Goal: Information Seeking & Learning: Learn about a topic

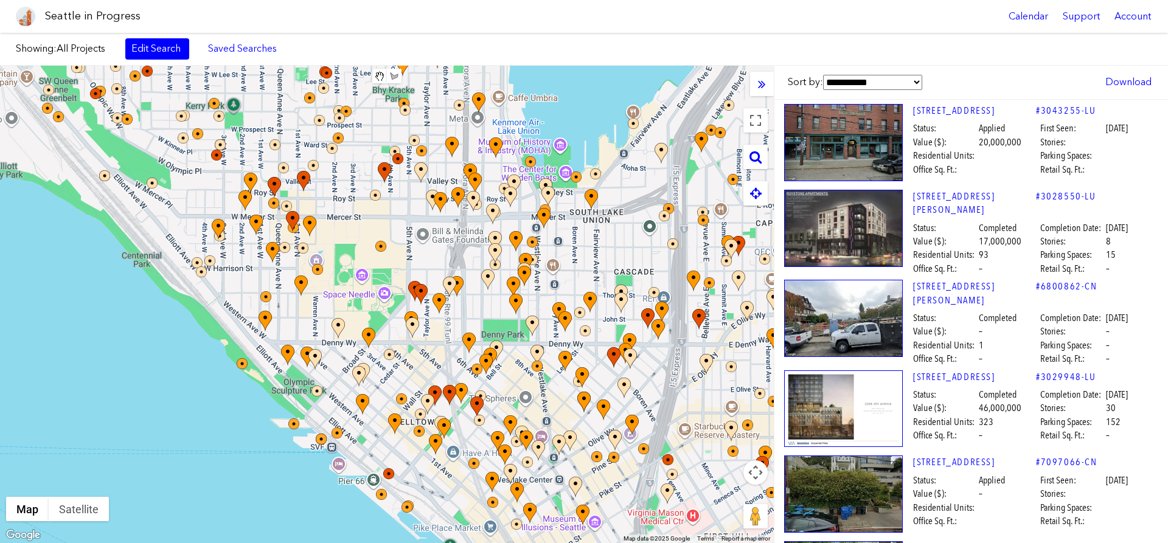
click at [716, 18] on div "Seattle in Progress Calendar Support Account" at bounding box center [584, 16] width 1168 height 33
click at [172, 58] on link "Edit Search" at bounding box center [157, 48] width 64 height 21
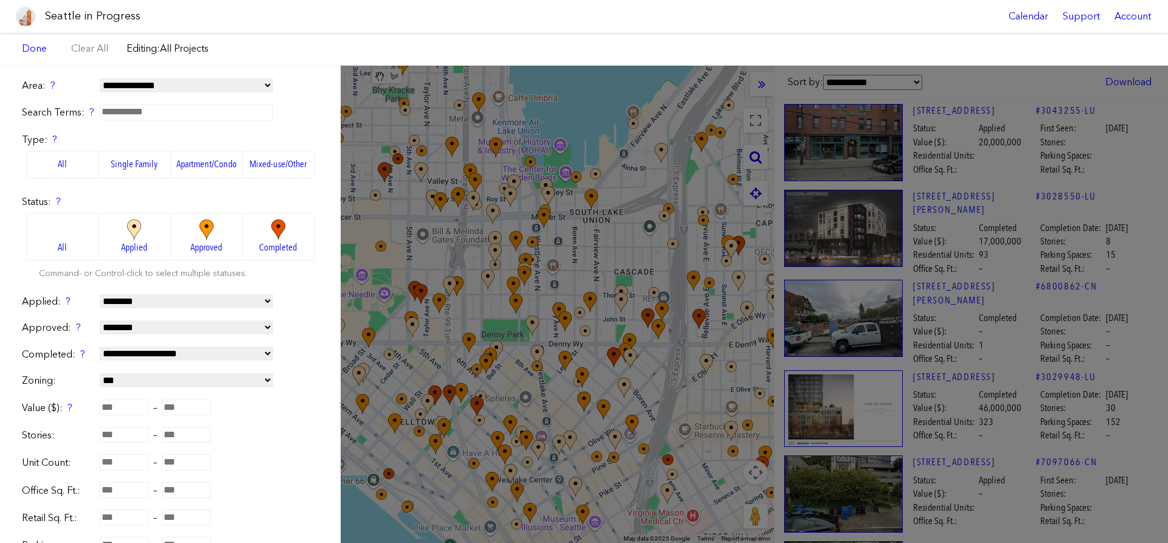
click at [202, 246] on span "Approved" at bounding box center [206, 247] width 32 height 13
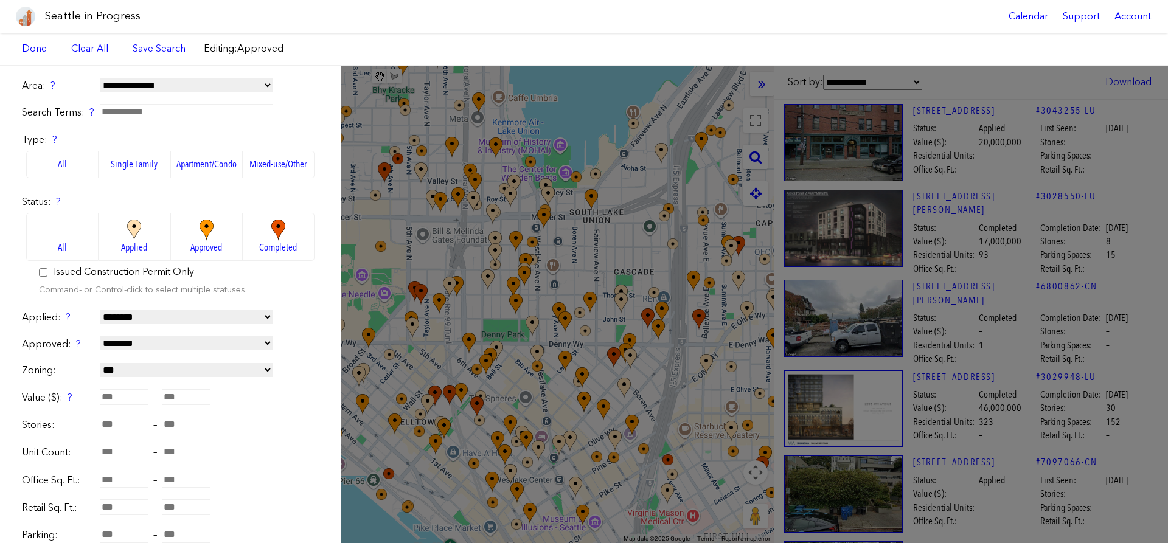
click at [118, 395] on input "number" at bounding box center [124, 397] width 49 height 16
type input "*****"
click at [176, 51] on link "Save Search" at bounding box center [159, 48] width 53 height 13
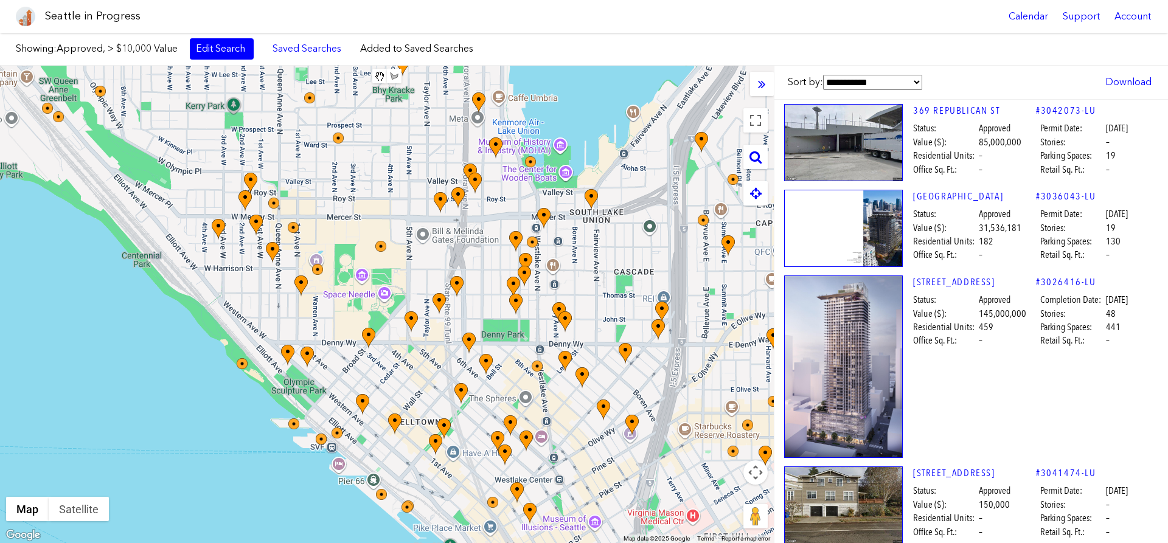
click at [823, 75] on select "**********" at bounding box center [872, 82] width 99 height 15
click option "**********" at bounding box center [0, 0] width 0 height 0
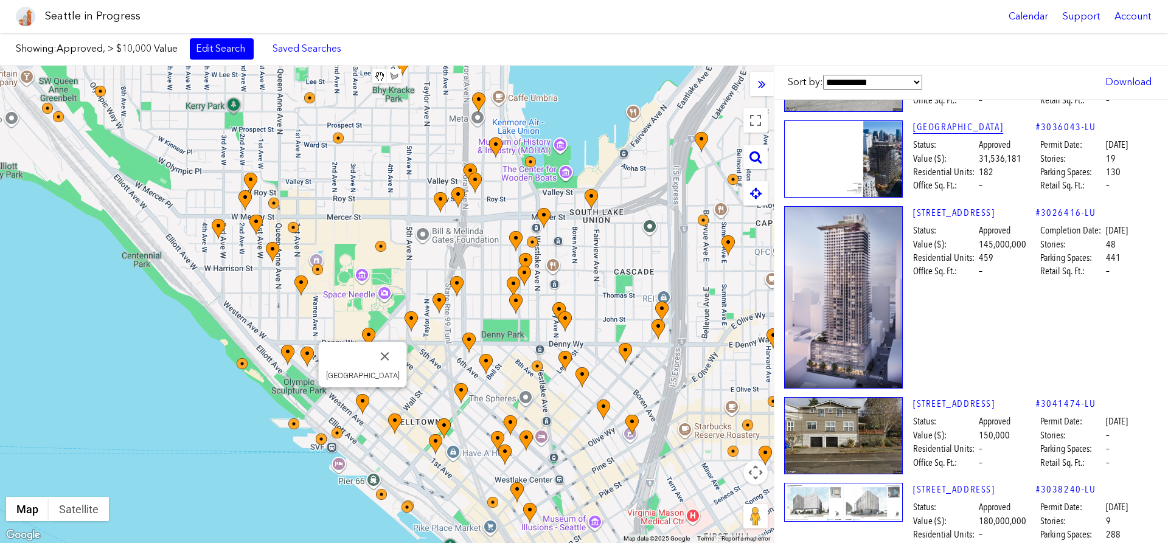
click at [935, 130] on link "[GEOGRAPHIC_DATA]" at bounding box center [974, 126] width 123 height 13
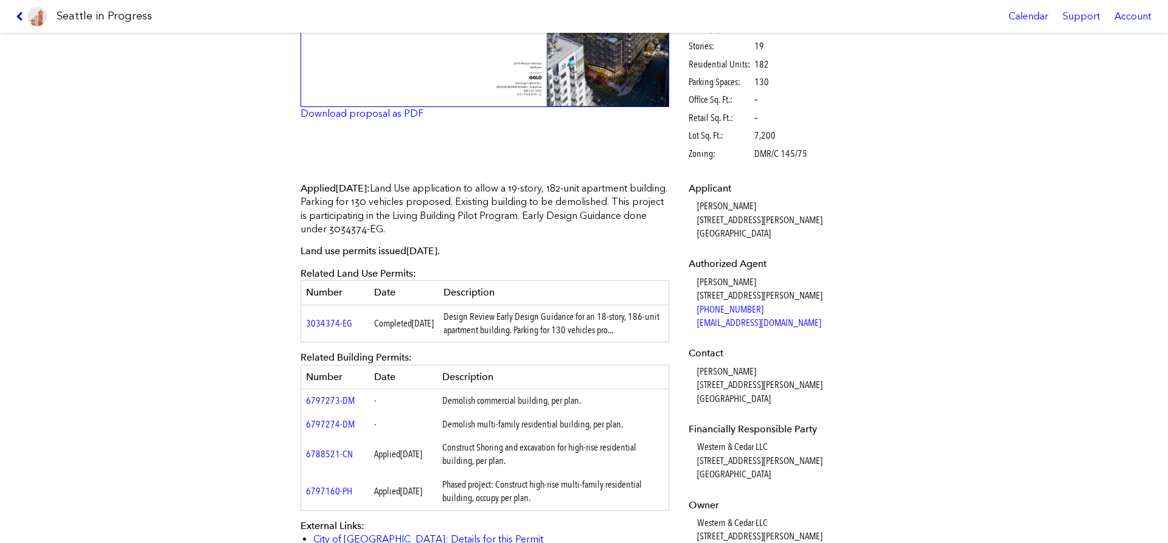
scroll to position [208, 0]
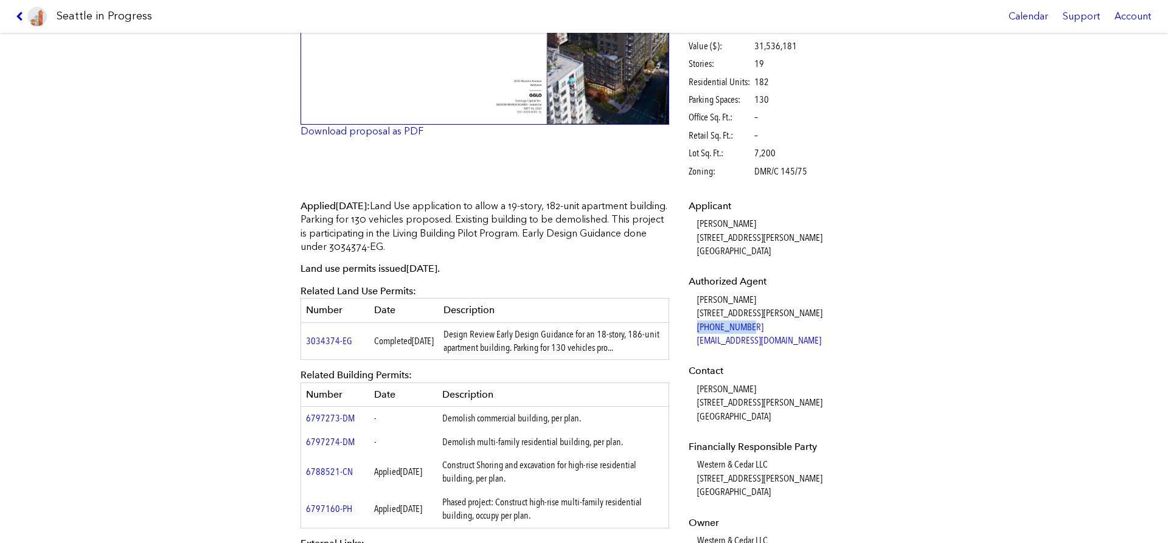
drag, startPoint x: 753, startPoint y: 330, endPoint x: 690, endPoint y: 332, distance: 63.3
click at [690, 332] on dl "Applicant [PERSON_NAME] [STREET_ADDRESS][PERSON_NAME] Authorized Agent [PERSON_…" at bounding box center [777, 412] width 176 height 424
copy link "[PHONE_NUMBER]"
drag, startPoint x: 763, startPoint y: 338, endPoint x: 690, endPoint y: 340, distance: 73.0
click at [690, 340] on dl "Applicant [PERSON_NAME] [STREET_ADDRESS][PERSON_NAME] Authorized Agent [PERSON_…" at bounding box center [777, 412] width 176 height 424
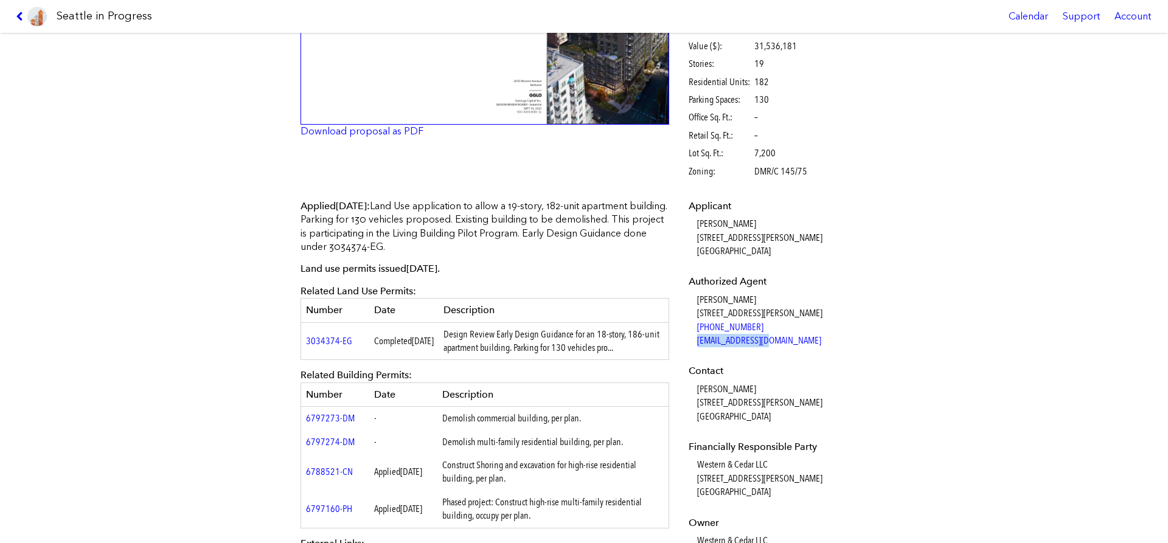
copy link "[EMAIL_ADDRESS][DOMAIN_NAME]"
click at [572, 295] on div "Applied [DATE] : Land Use application to allow a 19-story, 182-unit apartment b…" at bounding box center [485, 396] width 369 height 392
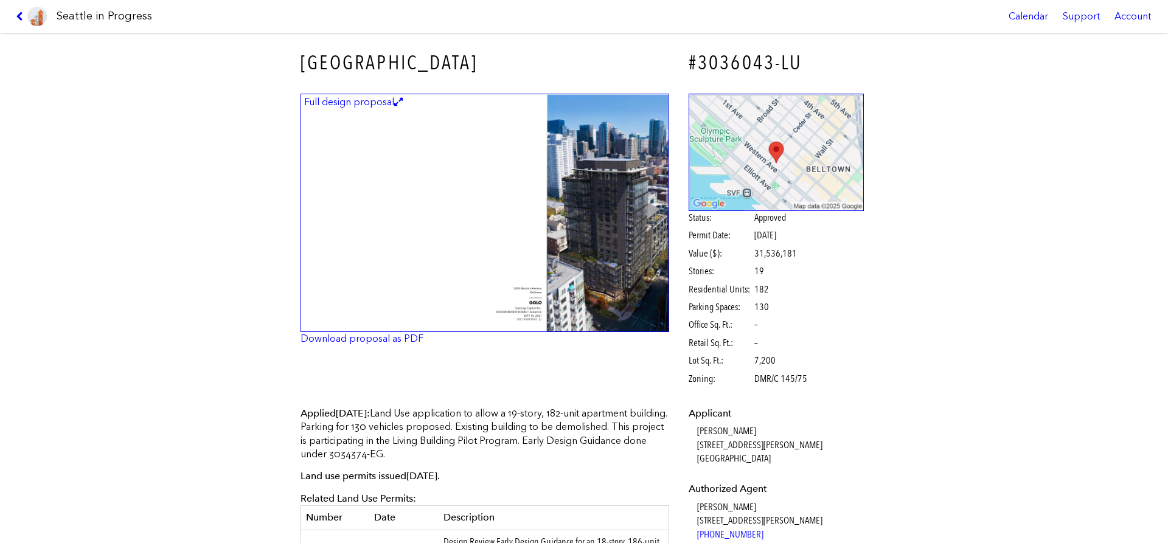
scroll to position [0, 0]
drag, startPoint x: 299, startPoint y: 477, endPoint x: 486, endPoint y: 476, distance: 186.2
click at [487, 476] on p "Land use permits issued June 25, 2025 ." at bounding box center [485, 476] width 369 height 13
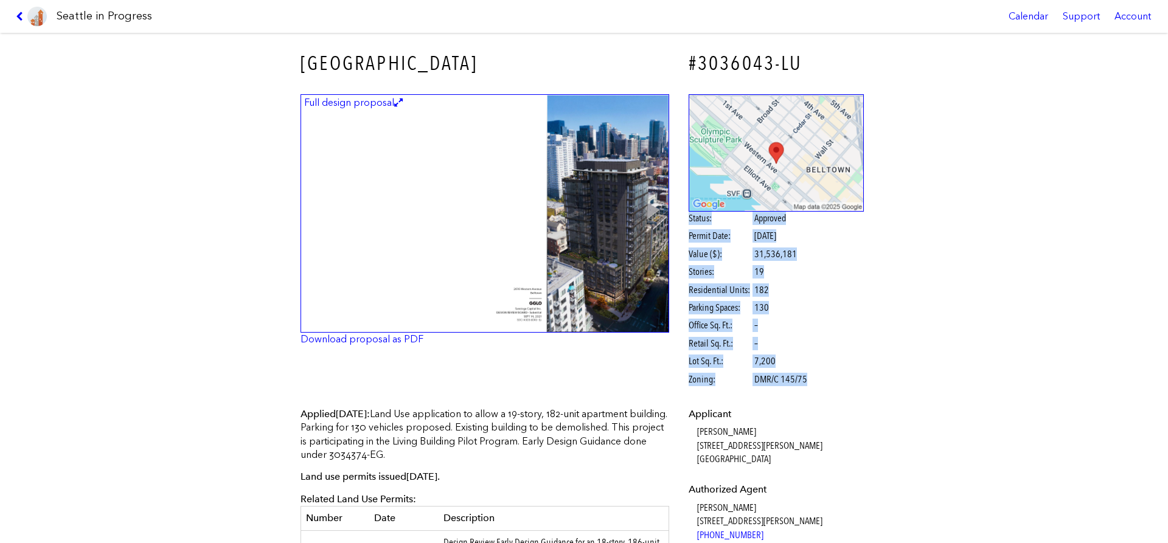
drag, startPoint x: 690, startPoint y: 219, endPoint x: 806, endPoint y: 383, distance: 201.3
click at [806, 383] on div "Status: Approved Permit Date: June 25, 2025 Value ($): 31,536,181 Stories: 19 R…" at bounding box center [777, 299] width 176 height 175
click at [806, 383] on span "Zoning: DMR/C 145/75" at bounding box center [752, 379] width 127 height 13
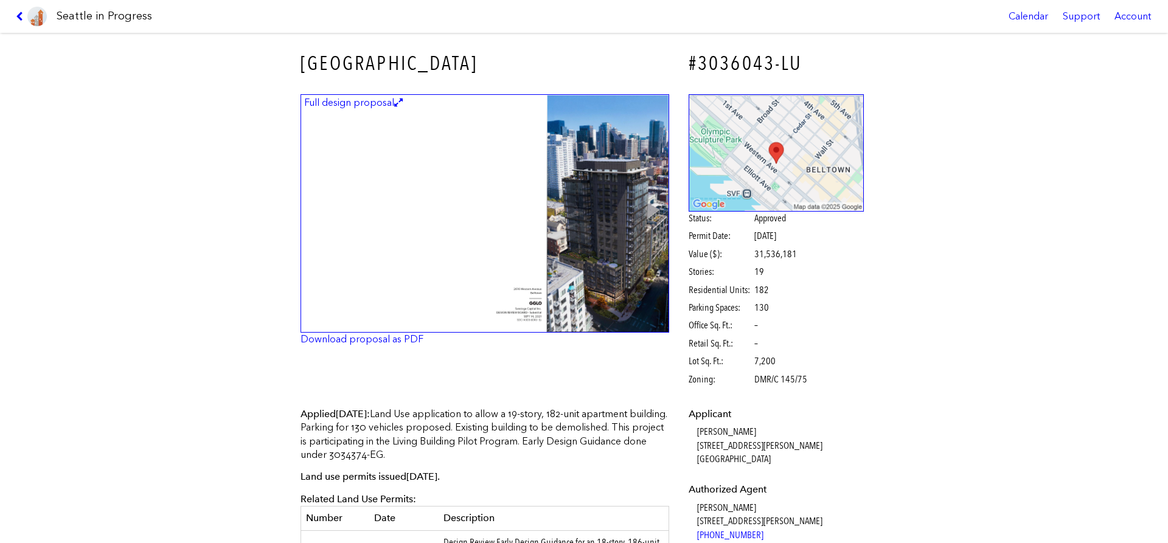
click at [801, 332] on span "Office Sq. Ft.: –" at bounding box center [752, 325] width 127 height 13
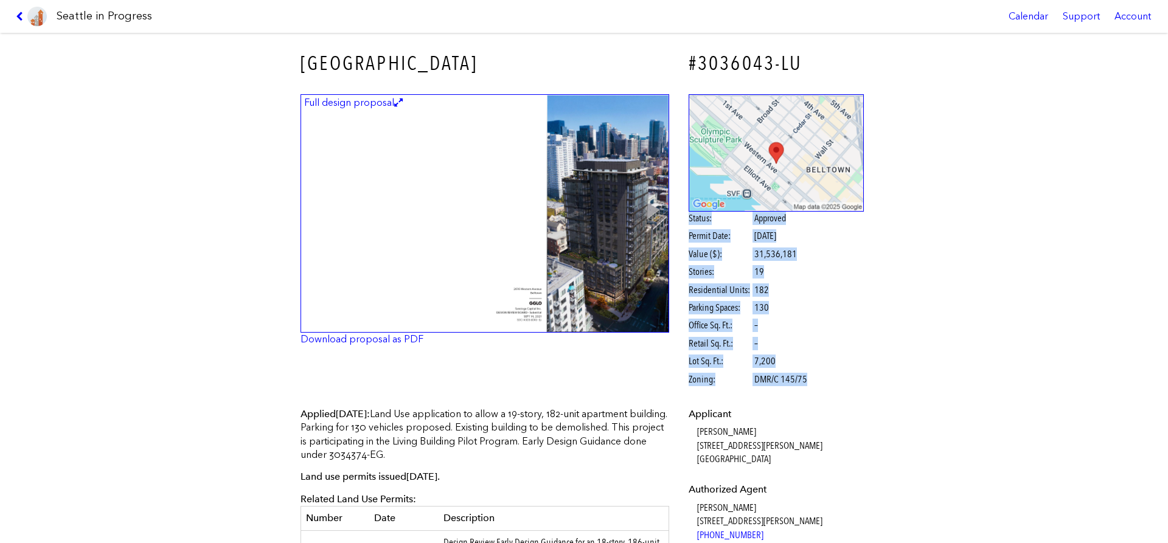
drag, startPoint x: 691, startPoint y: 219, endPoint x: 804, endPoint y: 372, distance: 190.5
click at [804, 372] on div "Status: Approved Permit Date: June 25, 2025 Value ($): 31,536,181 Stories: 19 R…" at bounding box center [777, 299] width 176 height 175
drag, startPoint x: 809, startPoint y: 381, endPoint x: 686, endPoint y: 218, distance: 204.6
click at [686, 218] on div "Status: Approved Permit Date: June 25, 2025 Value ($): 31,536,181 Stories: 19 R…" at bounding box center [776, 242] width 193 height 313
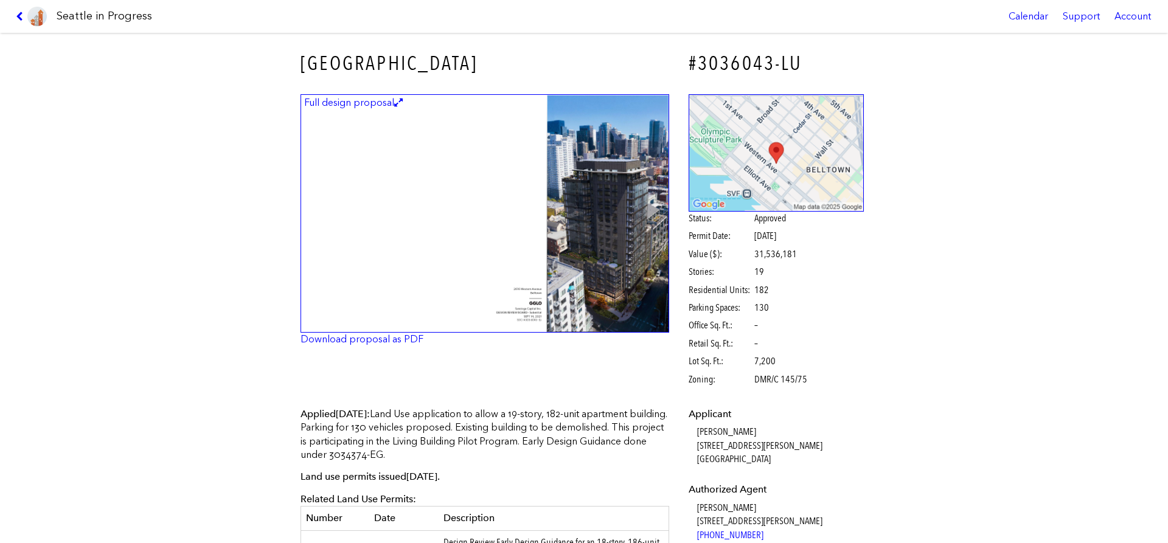
click at [686, 218] on div "Status: Approved Permit Date: June 25, 2025 Value ($): 31,536,181 Stories: 19 R…" at bounding box center [776, 242] width 193 height 313
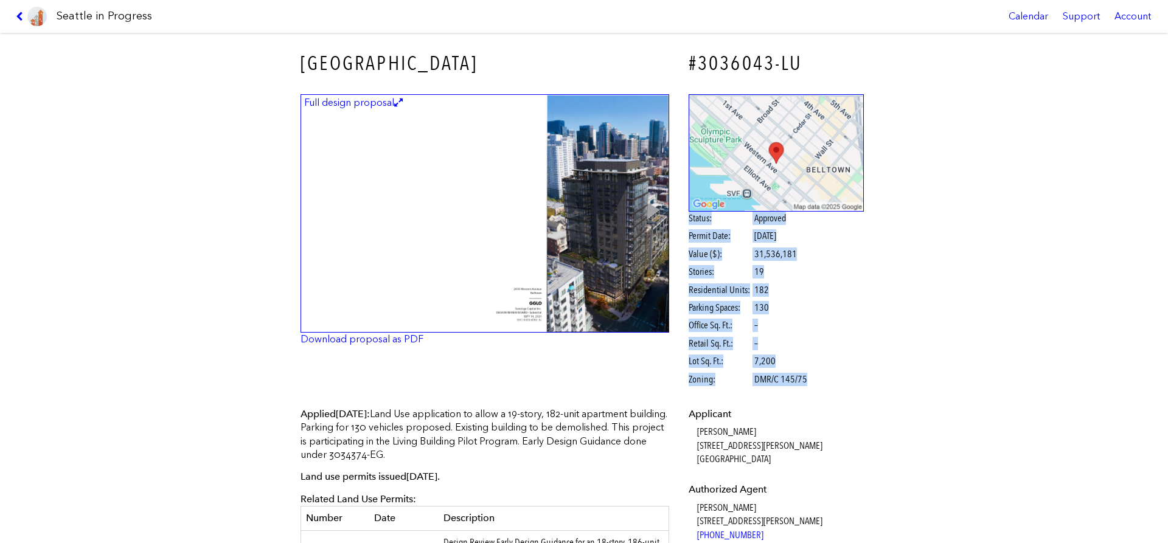
drag, startPoint x: 689, startPoint y: 218, endPoint x: 834, endPoint y: 384, distance: 220.8
click at [834, 384] on div "Status: Approved Permit Date: June 25, 2025 Value ($): 31,536,181 Stories: 19 R…" at bounding box center [777, 299] width 176 height 175
click at [825, 380] on div "Status: Approved Permit Date: June 25, 2025 Value ($): 31,536,181 Stories: 19 R…" at bounding box center [777, 299] width 176 height 175
drag, startPoint x: 814, startPoint y: 381, endPoint x: 686, endPoint y: 215, distance: 209.1
click at [686, 215] on div "Status: Approved Permit Date: June 25, 2025 Value ($): 31,536,181 Stories: 19 R…" at bounding box center [776, 242] width 193 height 313
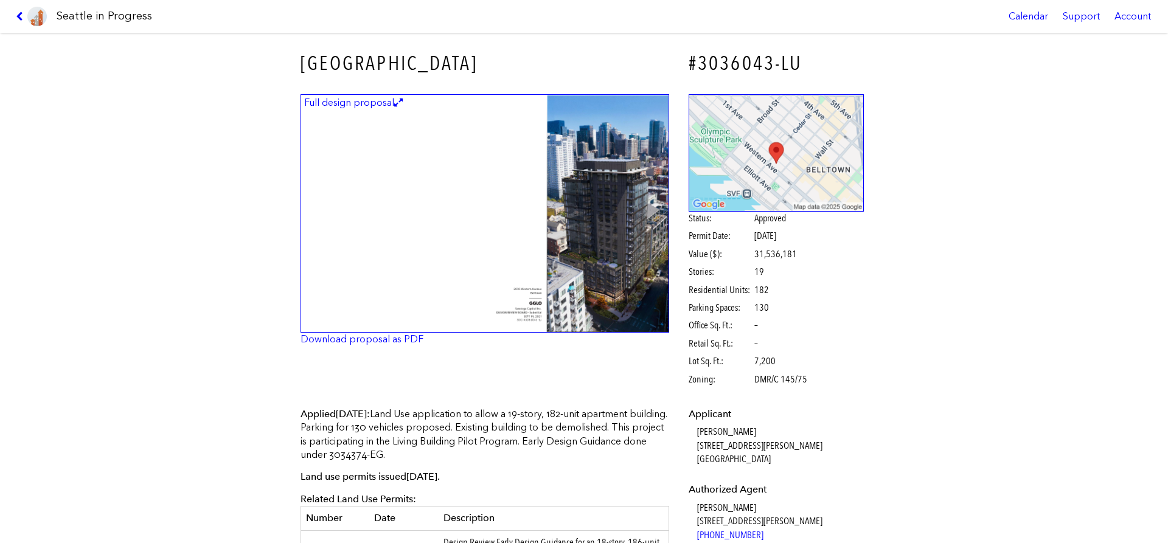
click at [690, 215] on span "Status:" at bounding box center [721, 218] width 64 height 13
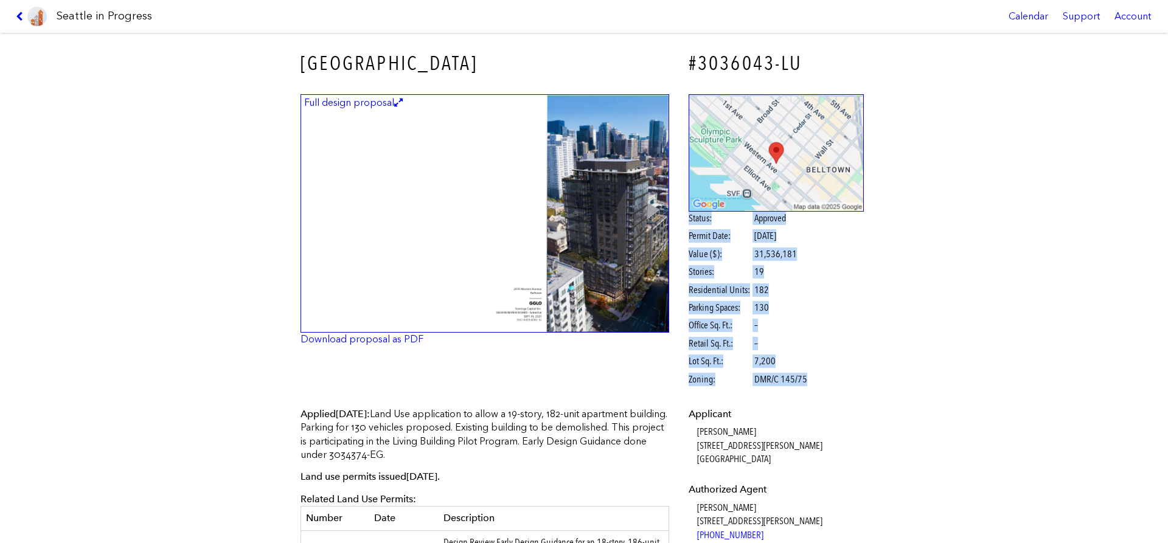
drag, startPoint x: 686, startPoint y: 215, endPoint x: 855, endPoint y: 383, distance: 237.5
click at [855, 383] on div "Status: Approved Permit Date: June 25, 2025 Value ($): 31,536,181 Stories: 19 R…" at bounding box center [776, 242] width 193 height 313
click at [855, 383] on div "Status: Approved Permit Date: June 25, 2025 Value ($): 31,536,181 Stories: 19 R…" at bounding box center [777, 299] width 176 height 175
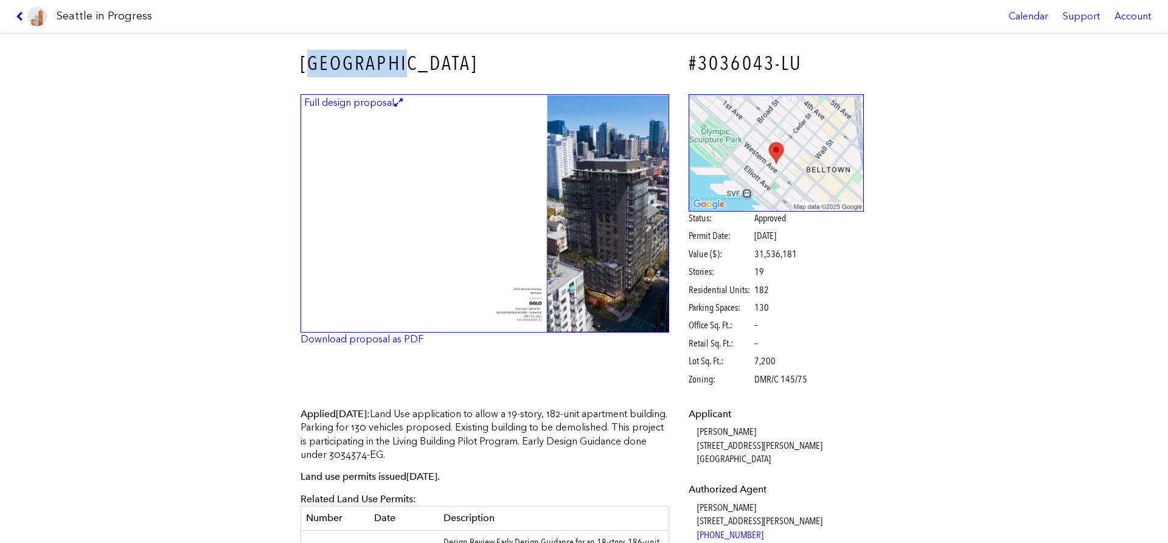
drag, startPoint x: 305, startPoint y: 60, endPoint x: 406, endPoint y: 61, distance: 100.4
click at [406, 61] on h3 "[GEOGRAPHIC_DATA]" at bounding box center [485, 63] width 369 height 27
drag, startPoint x: 303, startPoint y: 55, endPoint x: 467, endPoint y: 62, distance: 164.4
click at [467, 62] on h3 "[GEOGRAPHIC_DATA]" at bounding box center [485, 63] width 369 height 27
copy h3 "[GEOGRAPHIC_DATA]"
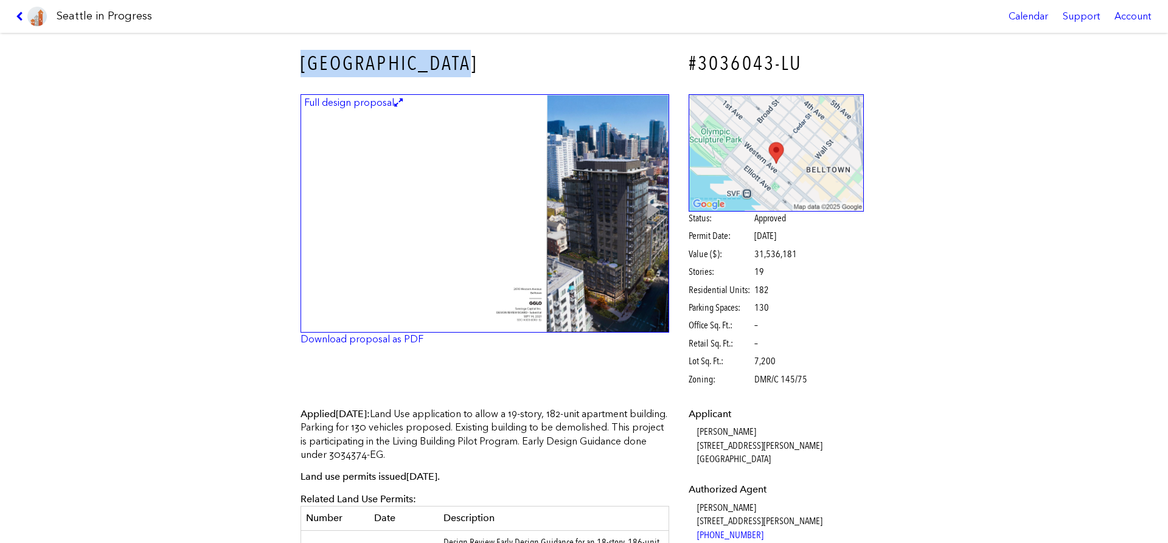
click at [450, 73] on h3 "[GEOGRAPHIC_DATA]" at bounding box center [485, 63] width 369 height 27
drag, startPoint x: 470, startPoint y: 66, endPoint x: 253, endPoint y: 63, distance: 217.9
click at [253, 63] on div "[GEOGRAPHIC_DATA] #3036043-LU Full design proposal Download proposal as PDF Sta…" at bounding box center [584, 288] width 1168 height 511
copy h3 "[GEOGRAPHIC_DATA]"
click at [222, 85] on div "[GEOGRAPHIC_DATA] #3036043-LU Full design proposal Download proposal as PDF Sta…" at bounding box center [584, 288] width 1168 height 511
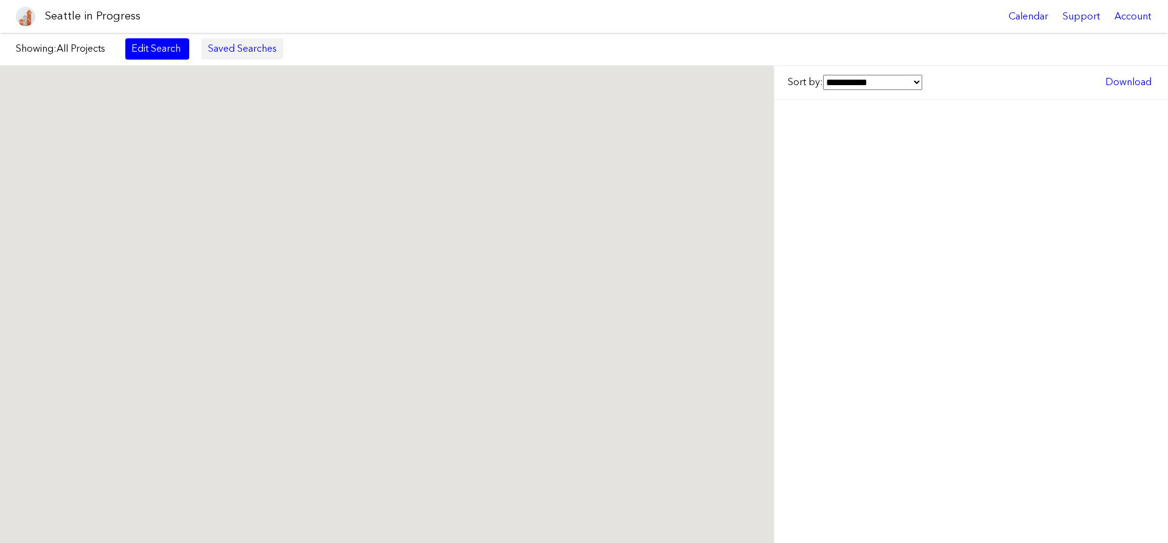
click at [246, 52] on link "Saved Searches" at bounding box center [242, 48] width 82 height 21
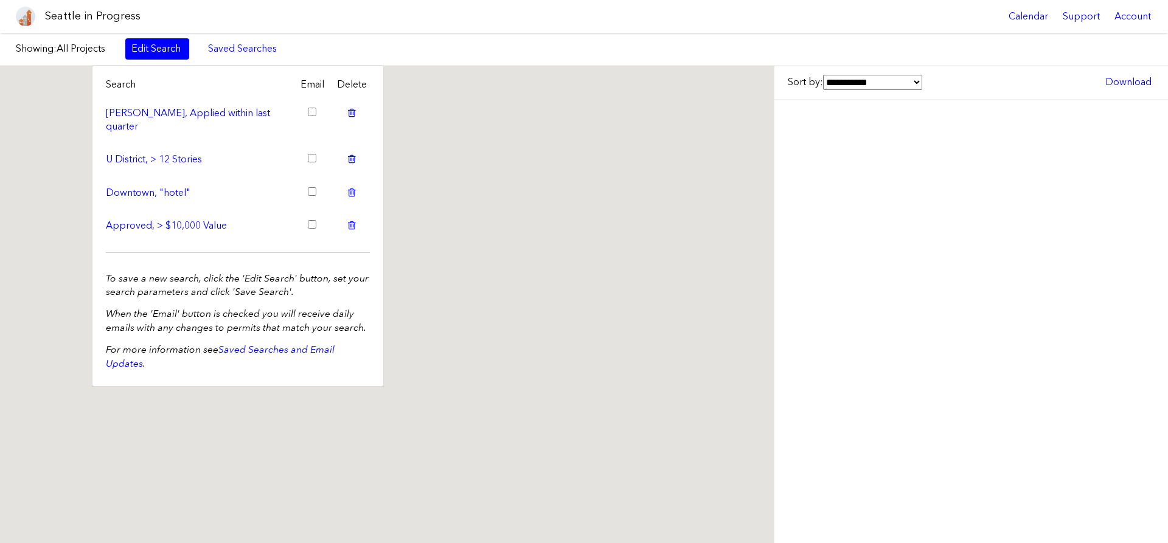
drag, startPoint x: 493, startPoint y: 212, endPoint x: 310, endPoint y: 143, distance: 195.3
click at [492, 212] on div "To navigate, press the arrow keys." at bounding box center [387, 305] width 774 height 478
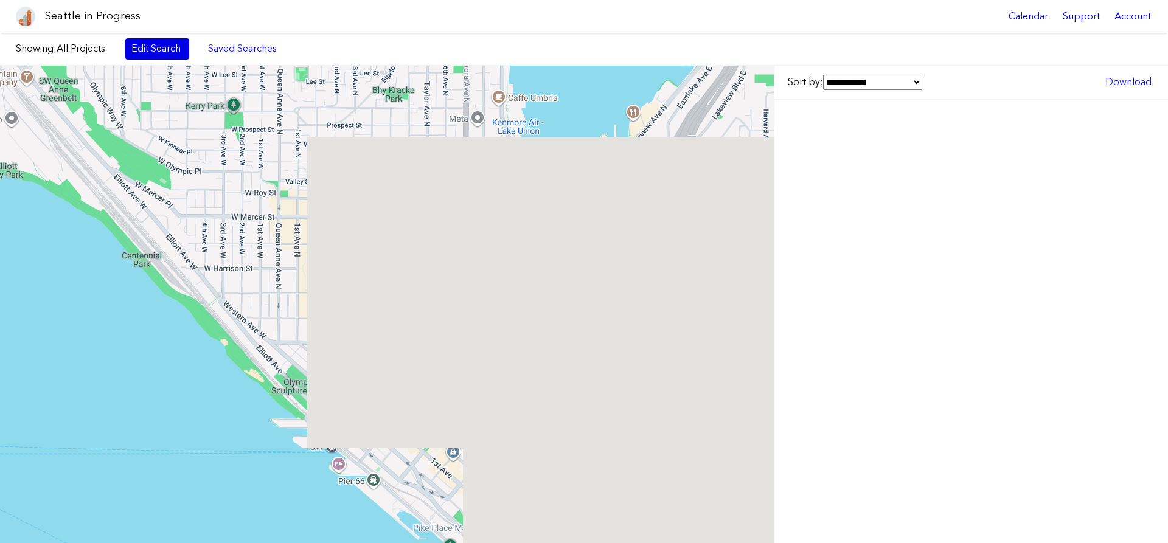
click at [161, 47] on link "Edit Search" at bounding box center [157, 48] width 64 height 21
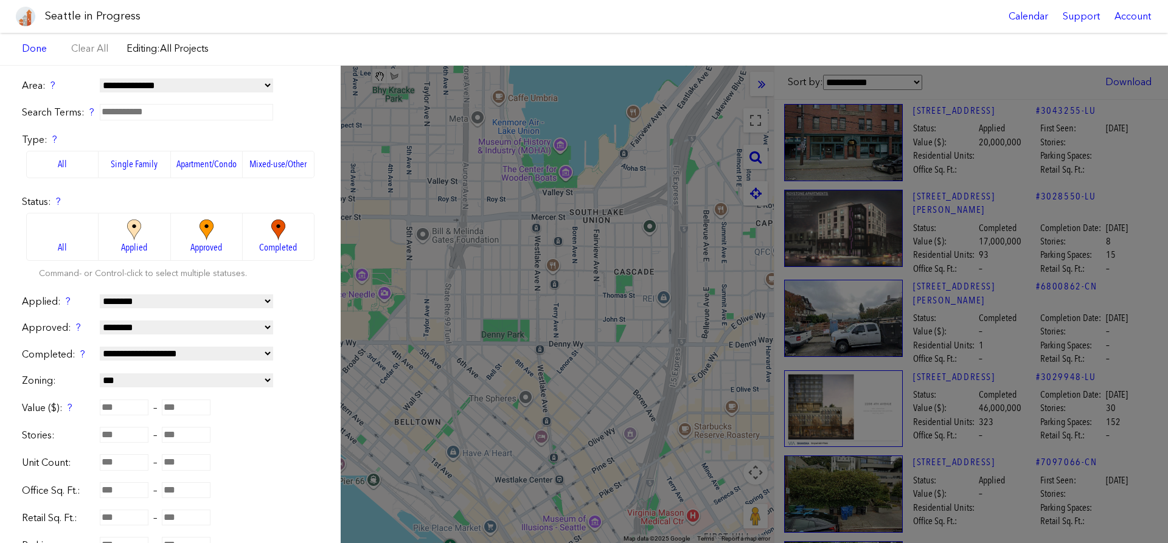
click at [214, 243] on span "Approved" at bounding box center [206, 247] width 32 height 13
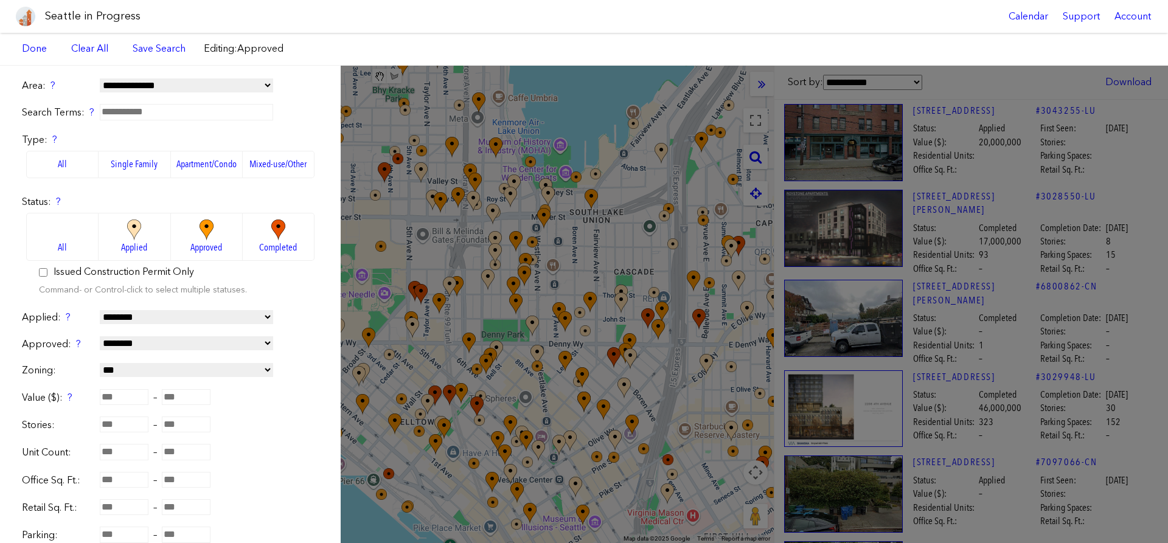
click at [100, 310] on select "**********" at bounding box center [186, 317] width 173 height 14
click at [173, 301] on form "**********" at bounding box center [170, 365] width 297 height 573
click at [100, 337] on select "**********" at bounding box center [186, 344] width 173 height 14
select select "*********"
click option "**********" at bounding box center [0, 0] width 0 height 0
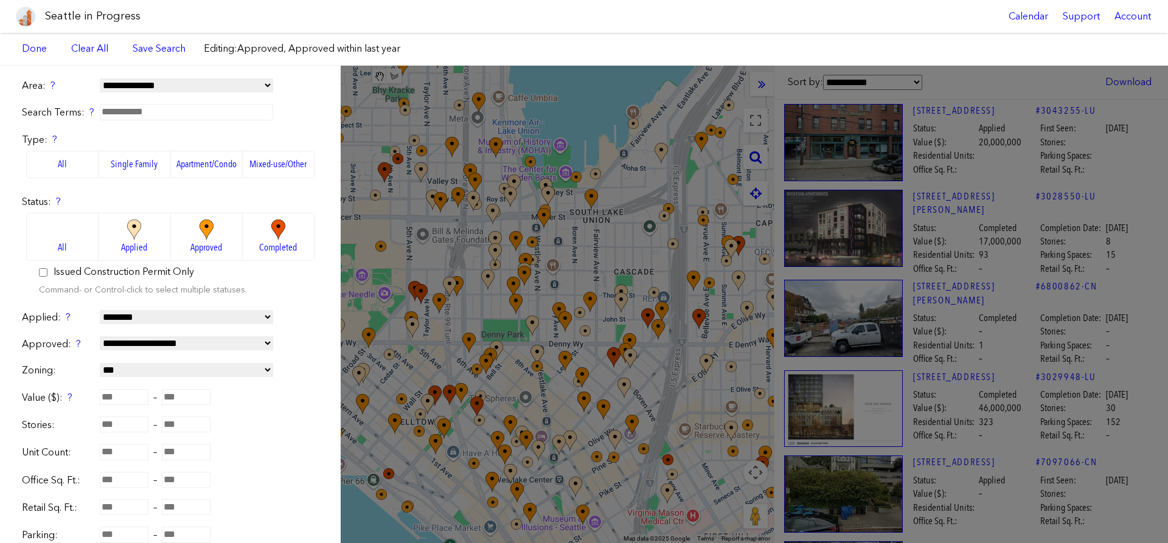
click at [130, 398] on input "number" at bounding box center [124, 397] width 49 height 16
type input "********"
click at [148, 57] on span "Save Search Search Saved" at bounding box center [159, 48] width 65 height 21
click at [45, 46] on link "Done" at bounding box center [34, 48] width 37 height 21
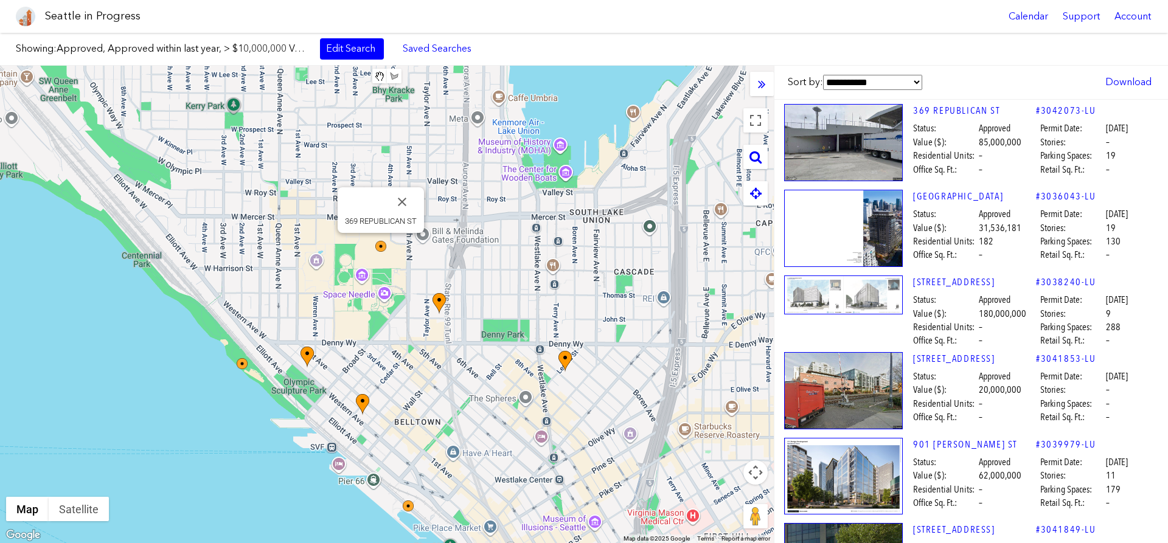
click at [823, 75] on select "**********" at bounding box center [872, 82] width 99 height 15
click at [968, 71] on div "**********" at bounding box center [972, 83] width 394 height 34
click at [936, 200] on link "[GEOGRAPHIC_DATA]" at bounding box center [974, 196] width 123 height 13
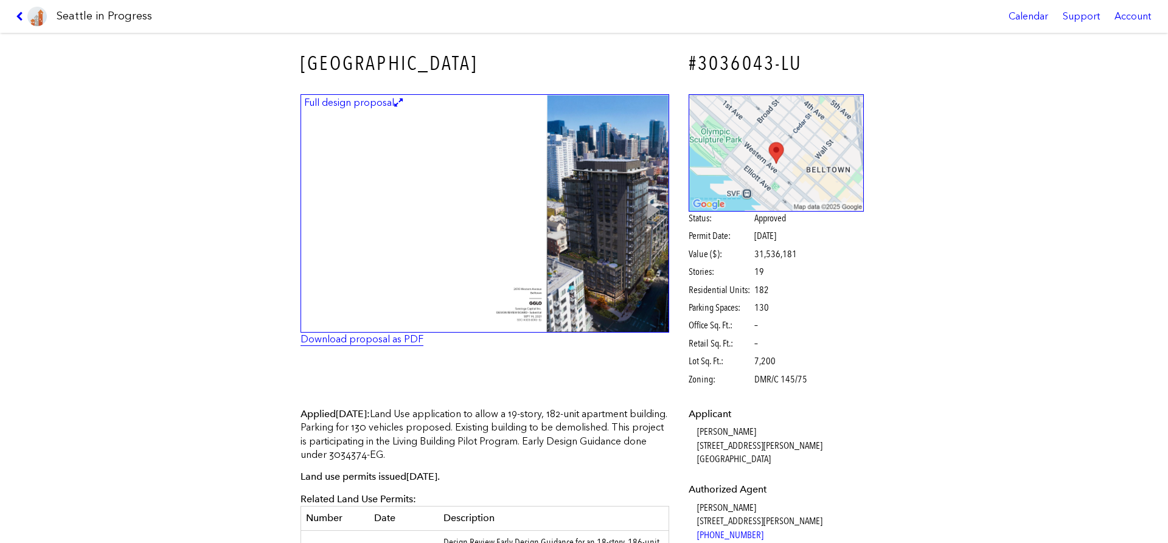
click at [375, 339] on link "Download proposal as PDF" at bounding box center [362, 339] width 123 height 12
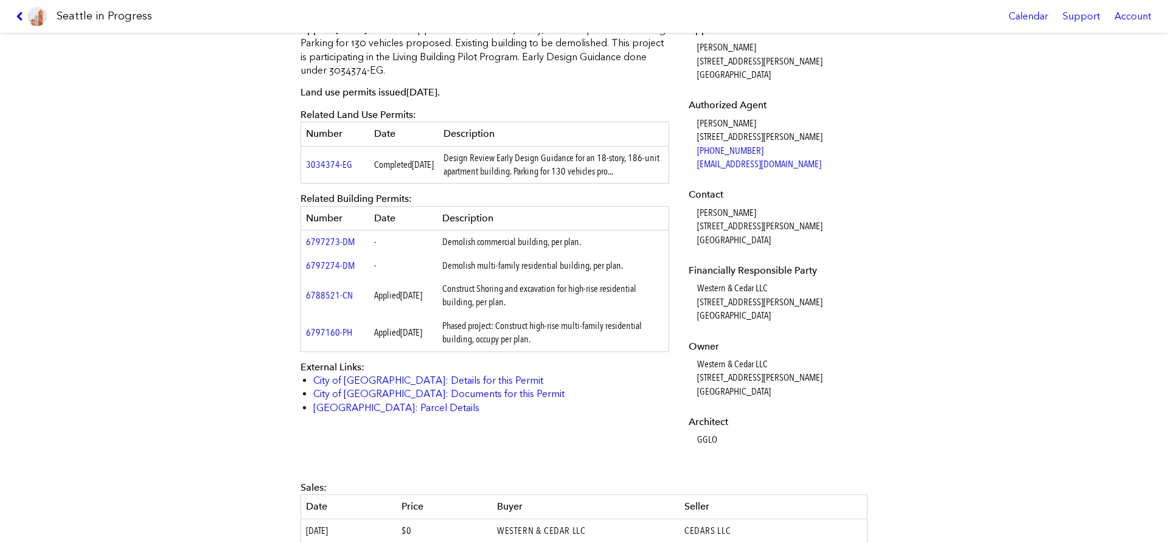
scroll to position [416, 0]
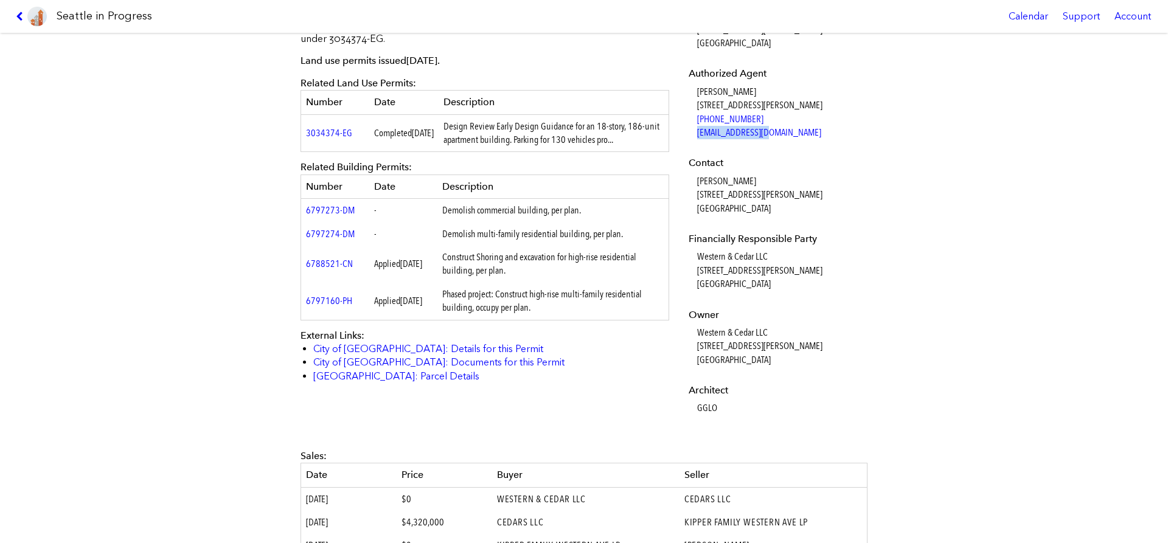
drag, startPoint x: 773, startPoint y: 140, endPoint x: 694, endPoint y: 136, distance: 78.6
click at [694, 136] on dl "Applicant [PERSON_NAME] [STREET_ADDRESS][PERSON_NAME] Authorized Agent [PERSON_…" at bounding box center [777, 203] width 176 height 424
copy link "[EMAIL_ADDRESS][DOMAIN_NAME]"
click at [790, 165] on dt "Contact" at bounding box center [777, 162] width 176 height 13
drag, startPoint x: 689, startPoint y: 75, endPoint x: 779, endPoint y: 128, distance: 104.8
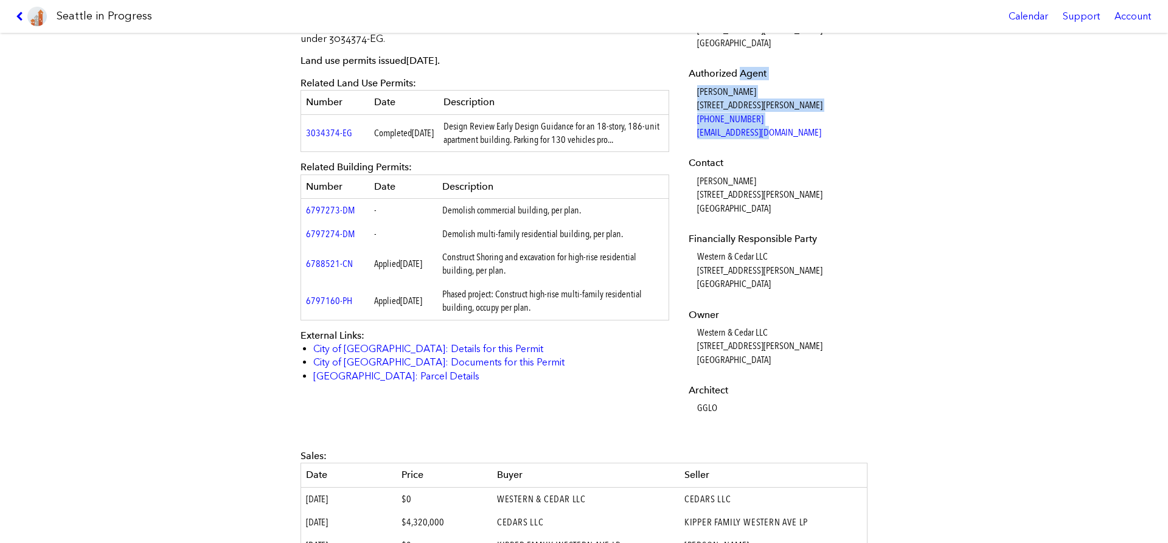
click at [779, 128] on dl "Applicant [PERSON_NAME] [STREET_ADDRESS][PERSON_NAME] Authorized Agent [PERSON_…" at bounding box center [777, 203] width 176 height 424
click at [779, 128] on dd "[PERSON_NAME] [STREET_ADDRESS][PERSON_NAME] [PHONE_NUMBER] [EMAIL_ADDRESS][DOMA…" at bounding box center [780, 112] width 167 height 55
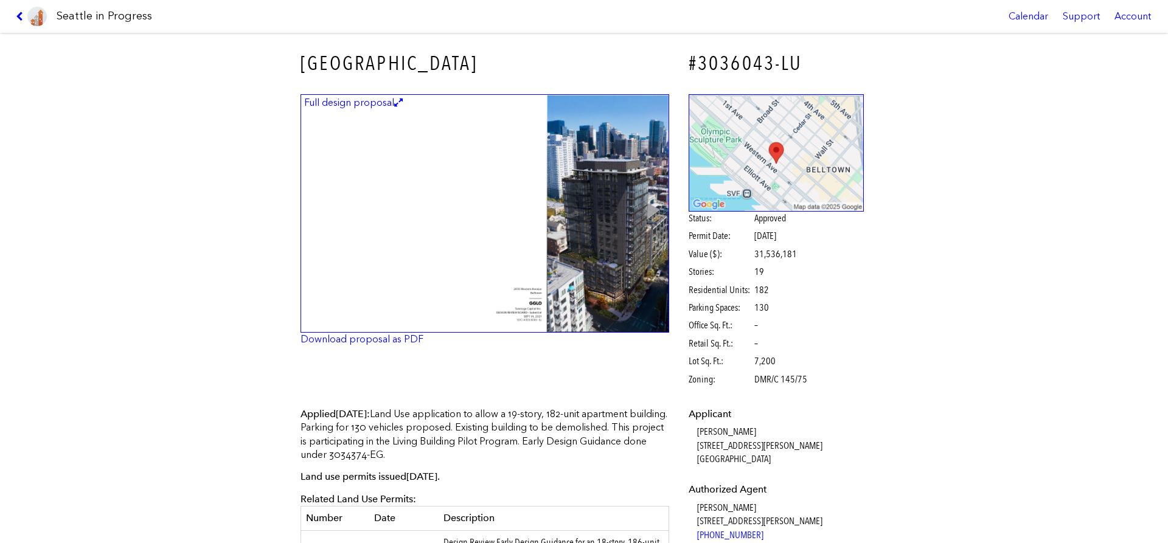
drag, startPoint x: 299, startPoint y: 413, endPoint x: 508, endPoint y: 449, distance: 211.8
click at [508, 449] on p "Applied [DATE] : Land Use application to allow a 19-story, 182-unit apartment b…" at bounding box center [485, 435] width 369 height 55
drag, startPoint x: 300, startPoint y: 418, endPoint x: 511, endPoint y: 450, distance: 213.6
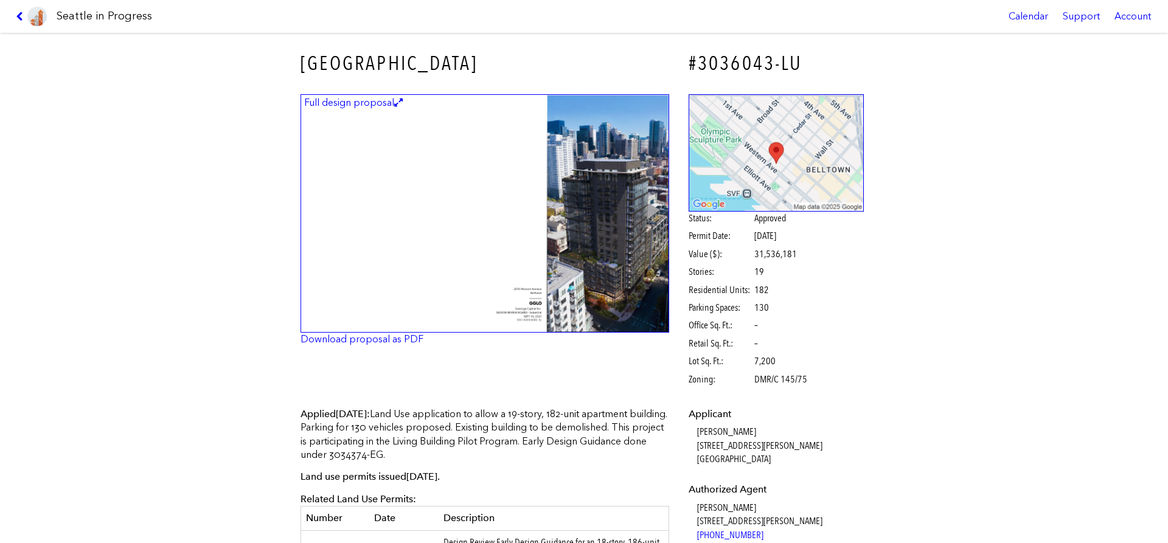
click at [508, 452] on p "Applied [DATE] : Land Use application to allow a 19-story, 182-unit apartment b…" at bounding box center [485, 435] width 369 height 55
click at [305, 415] on span "Applied [DATE] :" at bounding box center [335, 414] width 69 height 12
drag, startPoint x: 308, startPoint y: 413, endPoint x: 532, endPoint y: 463, distance: 230.0
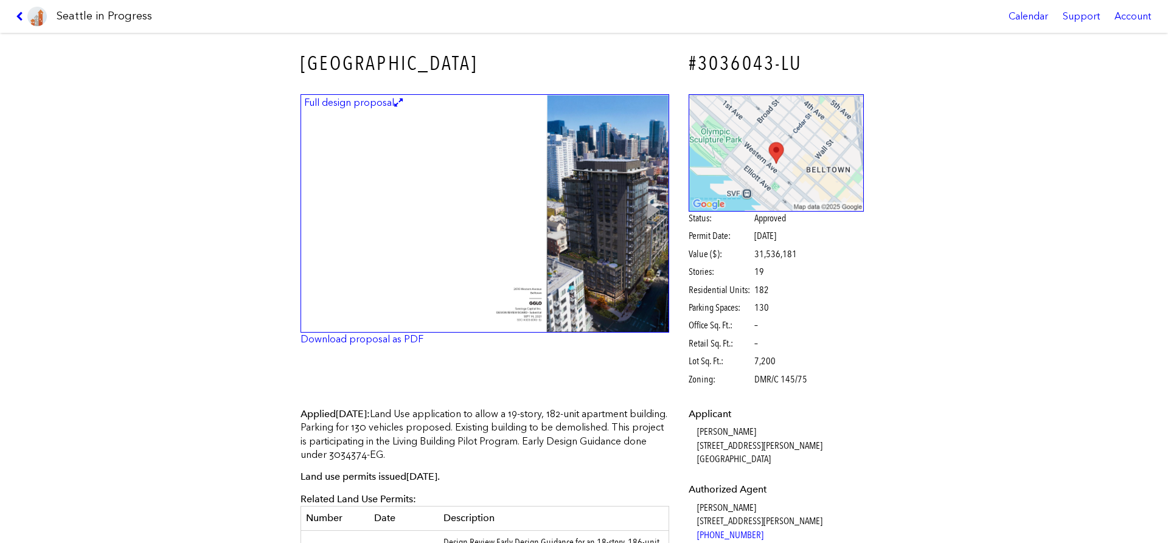
drag, startPoint x: 522, startPoint y: 463, endPoint x: 304, endPoint y: 420, distance: 222.7
drag, startPoint x: 298, startPoint y: 413, endPoint x: 559, endPoint y: 475, distance: 268.9
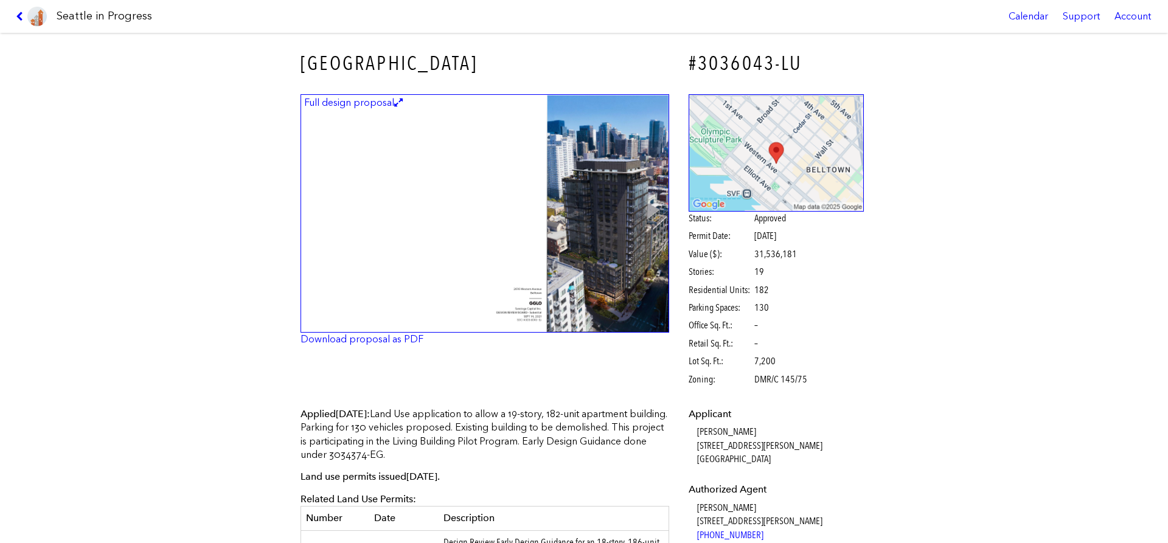
drag, startPoint x: 302, startPoint y: 413, endPoint x: 508, endPoint y: 457, distance: 211.0
click at [508, 457] on p "Applied [DATE] : Land Use application to allow a 19-story, 182-unit apartment b…" at bounding box center [485, 435] width 369 height 55
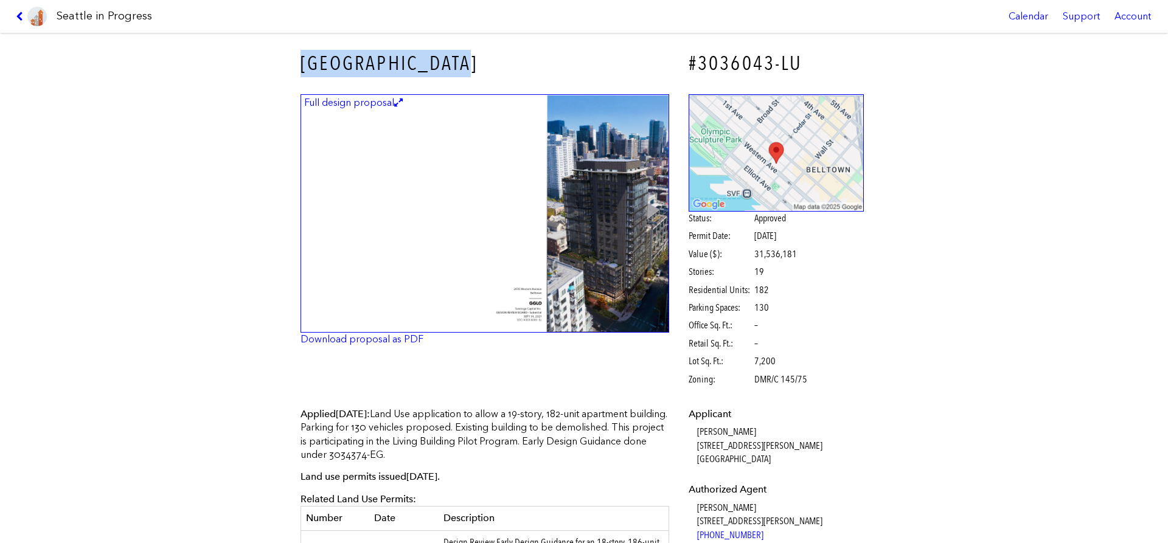
drag, startPoint x: 299, startPoint y: 61, endPoint x: 487, endPoint y: 71, distance: 188.3
click at [487, 71] on div "[GEOGRAPHIC_DATA]" at bounding box center [485, 63] width 386 height 44
click at [387, 60] on h3 "[GEOGRAPHIC_DATA]" at bounding box center [485, 63] width 369 height 27
drag, startPoint x: 300, startPoint y: 61, endPoint x: 481, endPoint y: 63, distance: 181.4
click at [481, 63] on div "[GEOGRAPHIC_DATA]" at bounding box center [485, 63] width 386 height 44
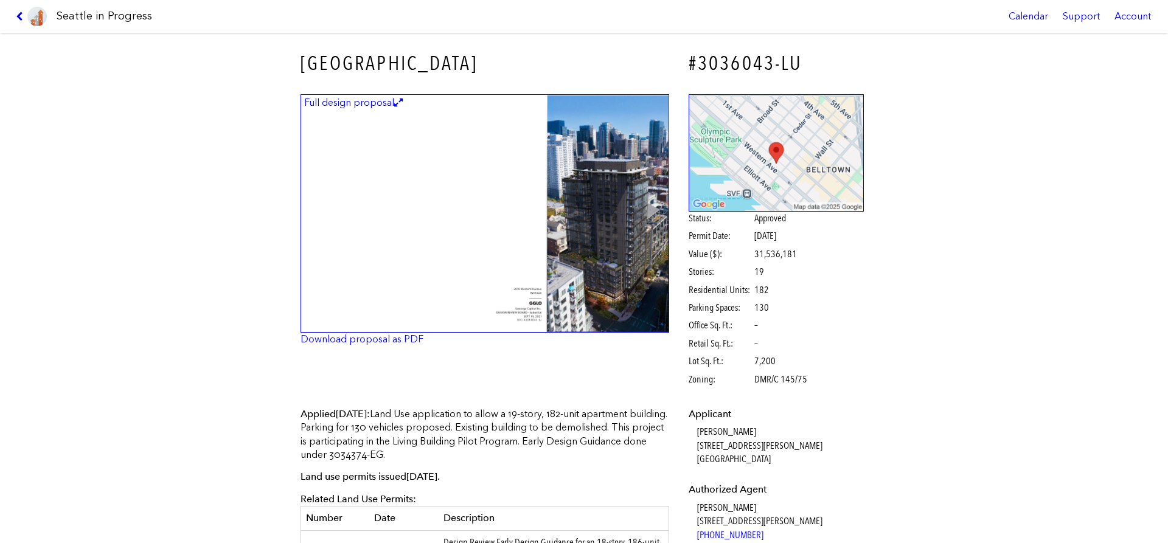
click at [482, 64] on h3 "[GEOGRAPHIC_DATA]" at bounding box center [485, 63] width 369 height 27
drag, startPoint x: 291, startPoint y: 65, endPoint x: 469, endPoint y: 69, distance: 178.3
click at [434, 69] on div "[GEOGRAPHIC_DATA] #3036043-LU Full design proposal Download proposal as PDF Sta…" at bounding box center [584, 288] width 1168 height 511
click at [470, 69] on h3 "[GEOGRAPHIC_DATA]" at bounding box center [485, 63] width 369 height 27
drag, startPoint x: 465, startPoint y: 68, endPoint x: 494, endPoint y: 68, distance: 28.6
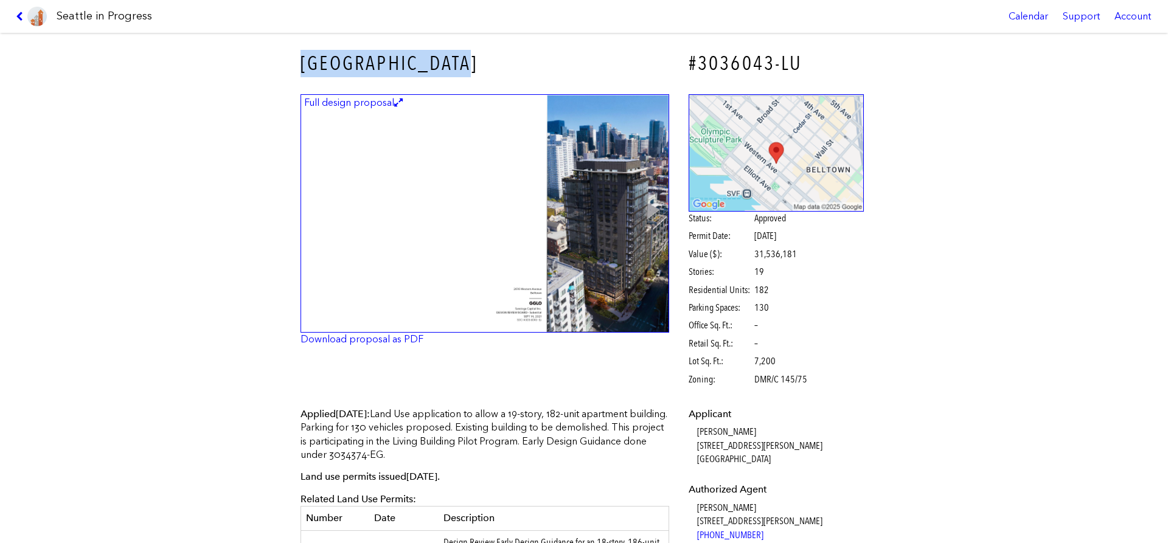
click at [494, 68] on div "[GEOGRAPHIC_DATA]" at bounding box center [485, 63] width 386 height 44
drag, startPoint x: 494, startPoint y: 68, endPoint x: 401, endPoint y: 63, distance: 92.7
click at [492, 68] on h3 "[GEOGRAPHIC_DATA]" at bounding box center [485, 63] width 369 height 27
drag, startPoint x: 302, startPoint y: 57, endPoint x: 470, endPoint y: 69, distance: 169.0
click at [470, 69] on h3 "[GEOGRAPHIC_DATA]" at bounding box center [485, 63] width 369 height 27
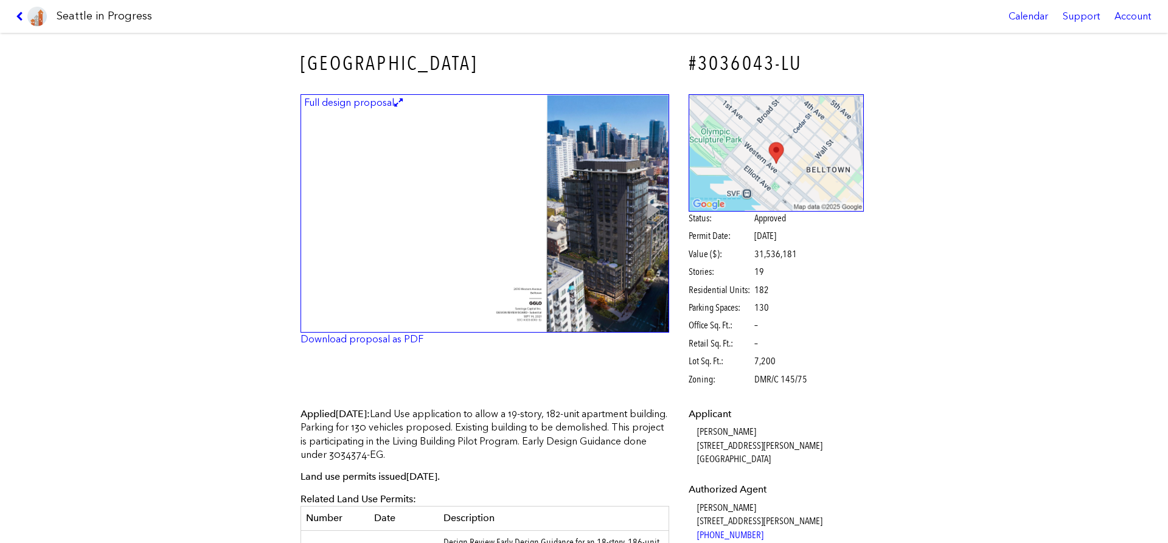
click at [470, 69] on h3 "[GEOGRAPHIC_DATA]" at bounding box center [485, 63] width 369 height 27
click at [301, 60] on div "[GEOGRAPHIC_DATA]" at bounding box center [485, 63] width 386 height 44
drag, startPoint x: 296, startPoint y: 60, endPoint x: 527, endPoint y: 74, distance: 231.0
click at [527, 74] on div "[GEOGRAPHIC_DATA]" at bounding box center [485, 63] width 386 height 44
click at [21, 17] on icon at bounding box center [22, 17] width 12 height 10
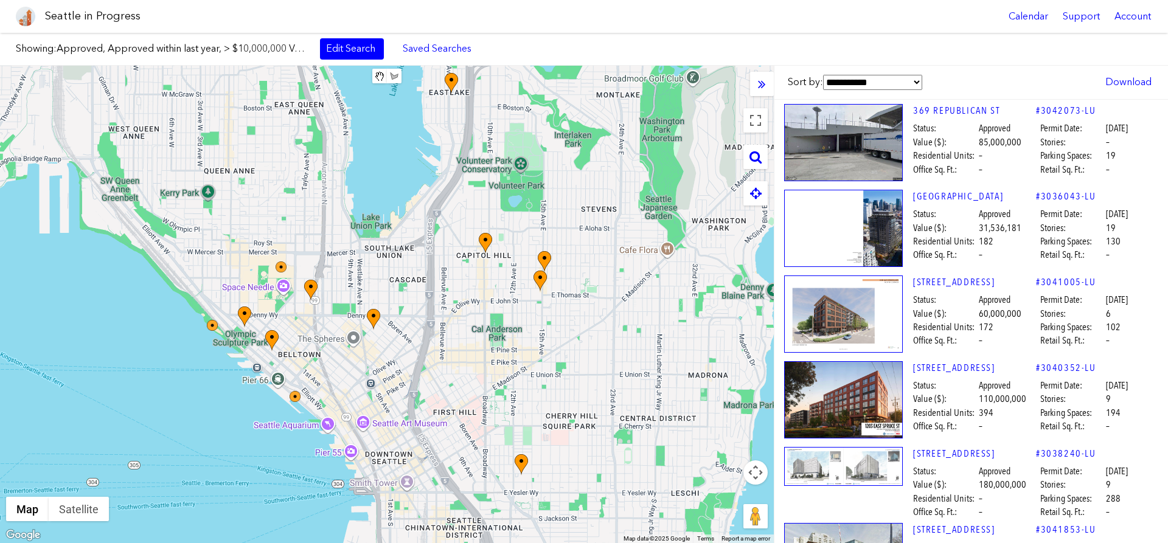
drag, startPoint x: 517, startPoint y: 199, endPoint x: 379, endPoint y: 203, distance: 138.2
click at [379, 203] on div "To navigate, press the arrow keys." at bounding box center [387, 305] width 774 height 478
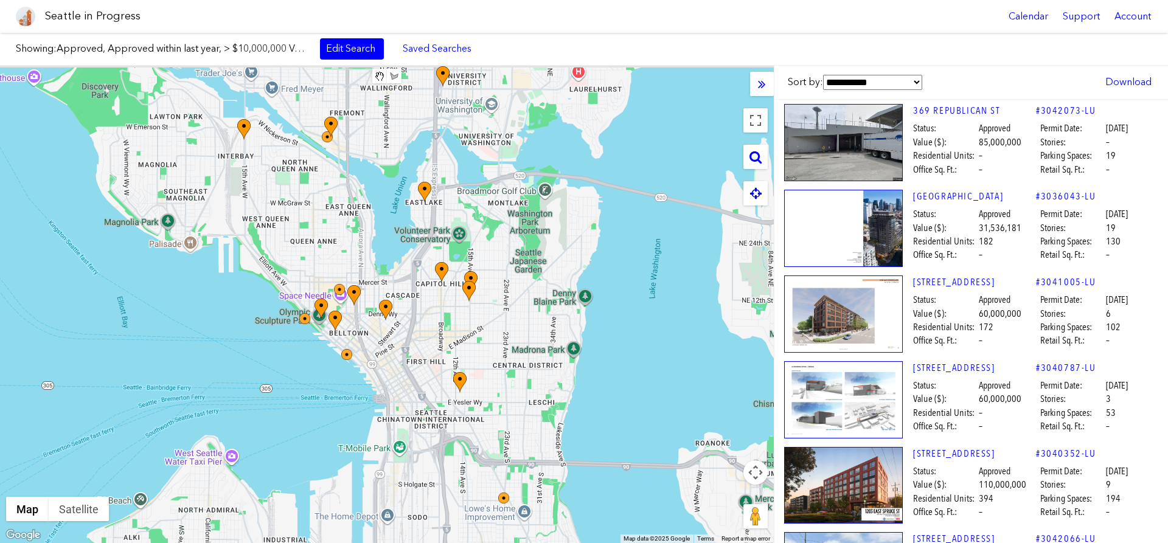
drag, startPoint x: 532, startPoint y: 200, endPoint x: 528, endPoint y: 256, distance: 56.8
click at [529, 256] on div "To navigate, press the arrow keys." at bounding box center [387, 305] width 774 height 478
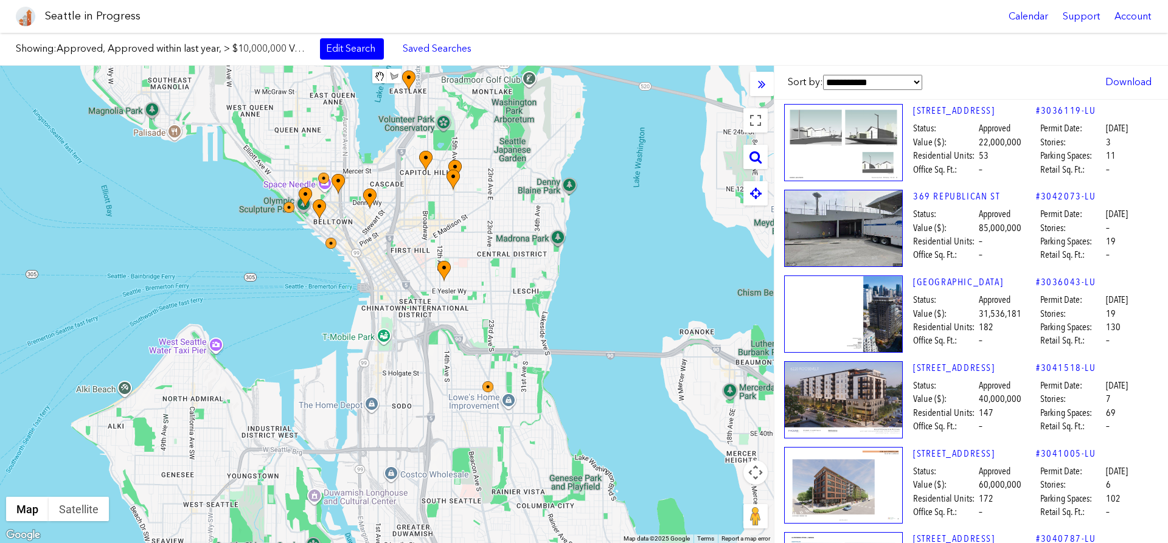
drag, startPoint x: 408, startPoint y: 222, endPoint x: 425, endPoint y: 296, distance: 75.6
click at [425, 296] on div "To navigate, press the arrow keys." at bounding box center [387, 305] width 774 height 478
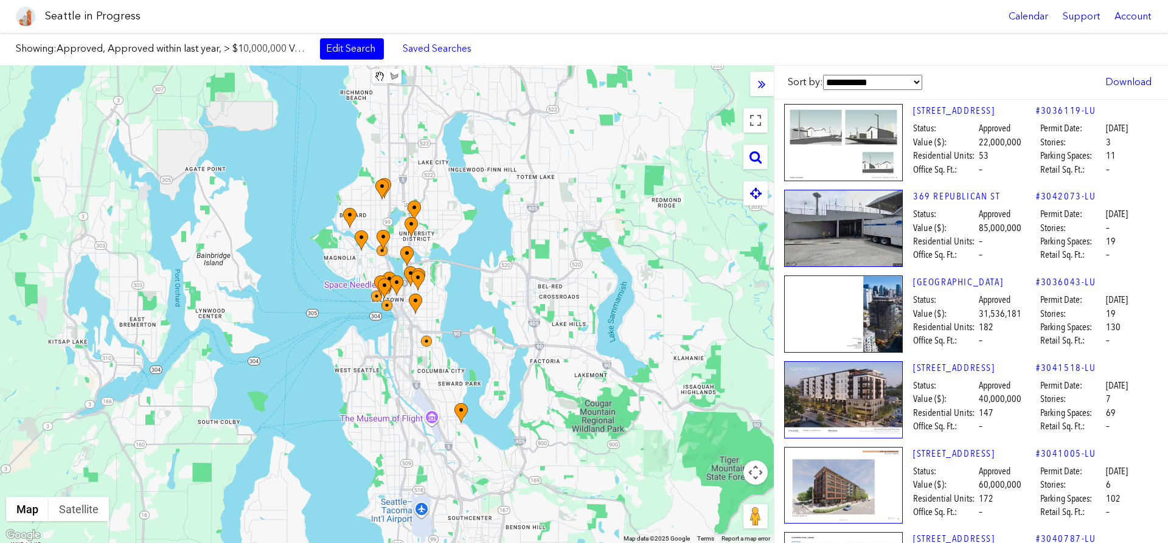
drag, startPoint x: 444, startPoint y: 426, endPoint x: 456, endPoint y: 382, distance: 46.1
click at [455, 389] on div "To navigate, press the arrow keys." at bounding box center [387, 305] width 774 height 478
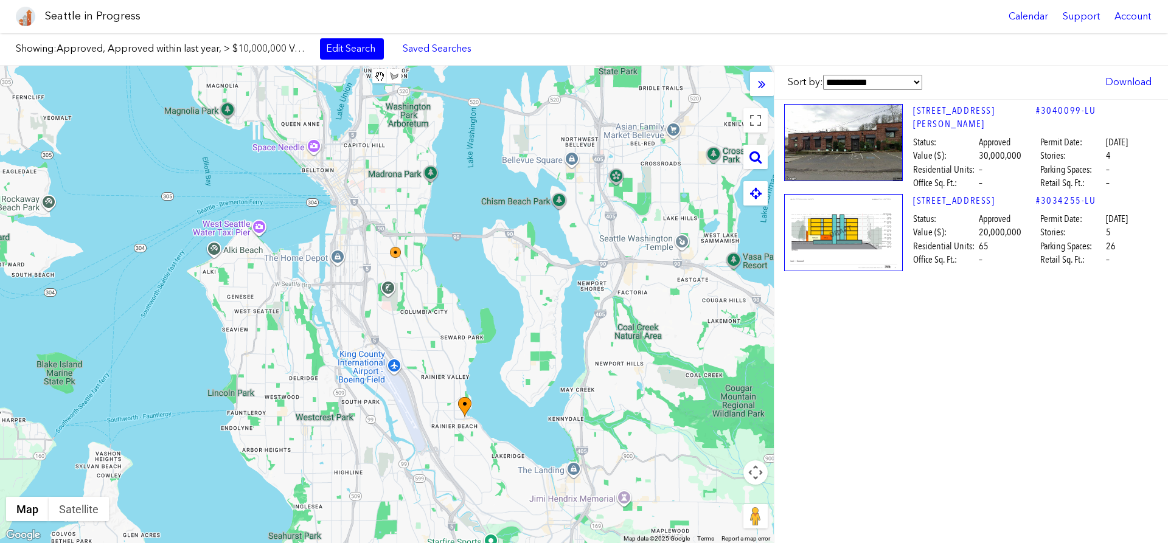
drag, startPoint x: 339, startPoint y: 188, endPoint x: 365, endPoint y: 358, distance: 171.7
click at [365, 358] on div "To navigate, press the arrow keys." at bounding box center [387, 305] width 774 height 478
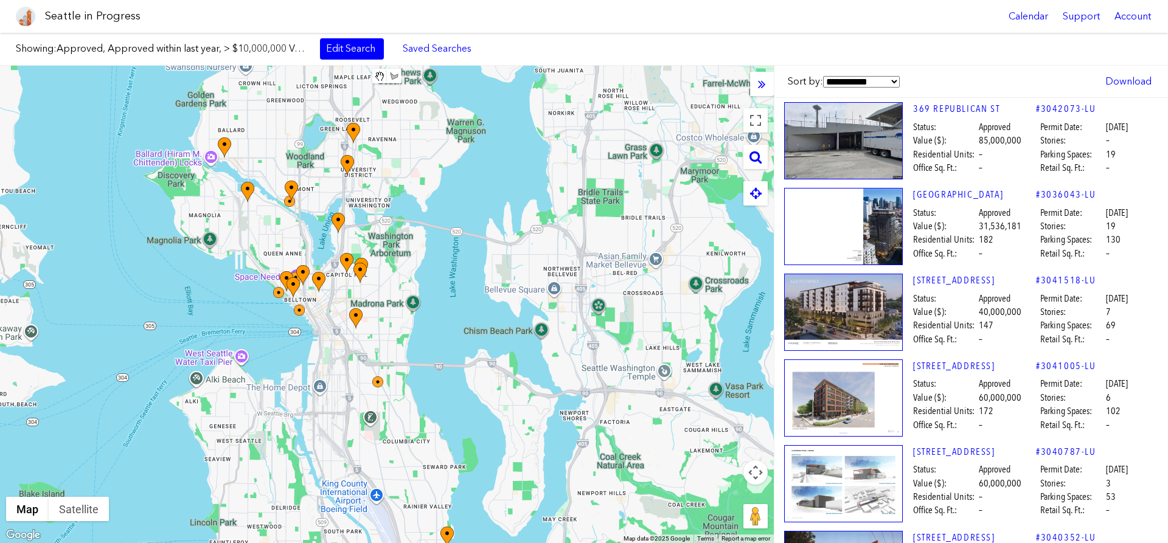
drag, startPoint x: 398, startPoint y: 221, endPoint x: 419, endPoint y: 295, distance: 77.1
click at [419, 295] on div "To navigate, press the arrow keys." at bounding box center [387, 305] width 774 height 478
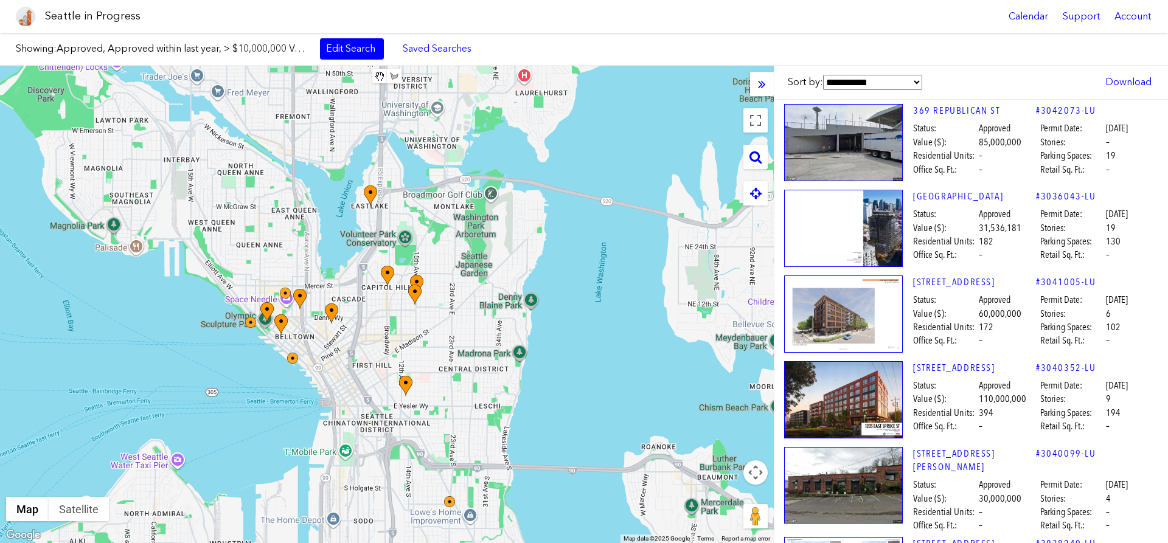
drag, startPoint x: 402, startPoint y: 230, endPoint x: 357, endPoint y: 352, distance: 129.6
click at [357, 352] on div "To navigate, press the arrow keys." at bounding box center [387, 305] width 774 height 478
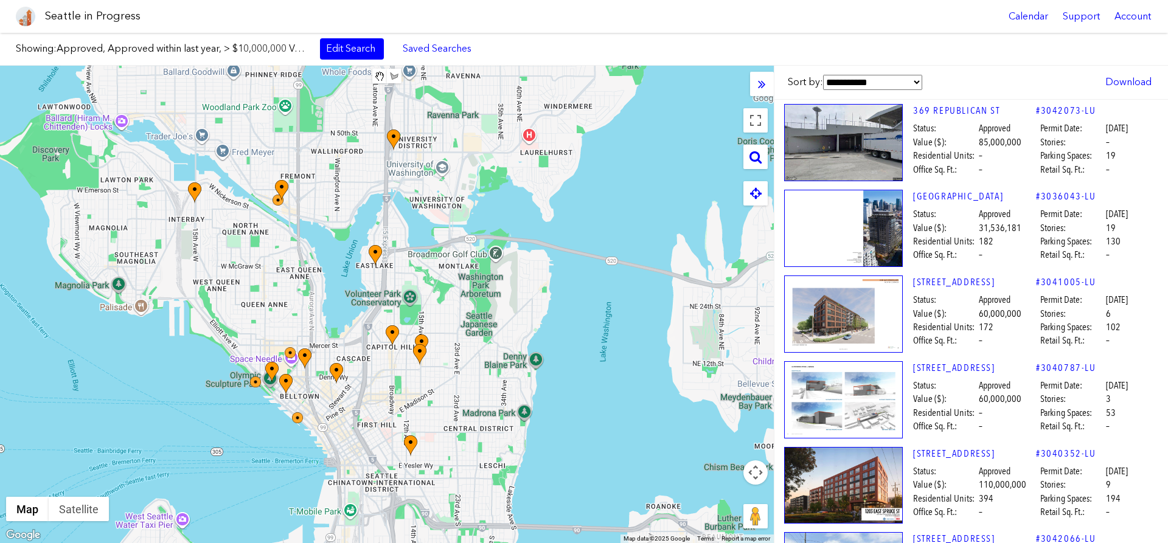
drag, startPoint x: 298, startPoint y: 246, endPoint x: 307, endPoint y: 299, distance: 53.8
click at [305, 299] on div "To navigate, press the arrow keys." at bounding box center [387, 305] width 774 height 478
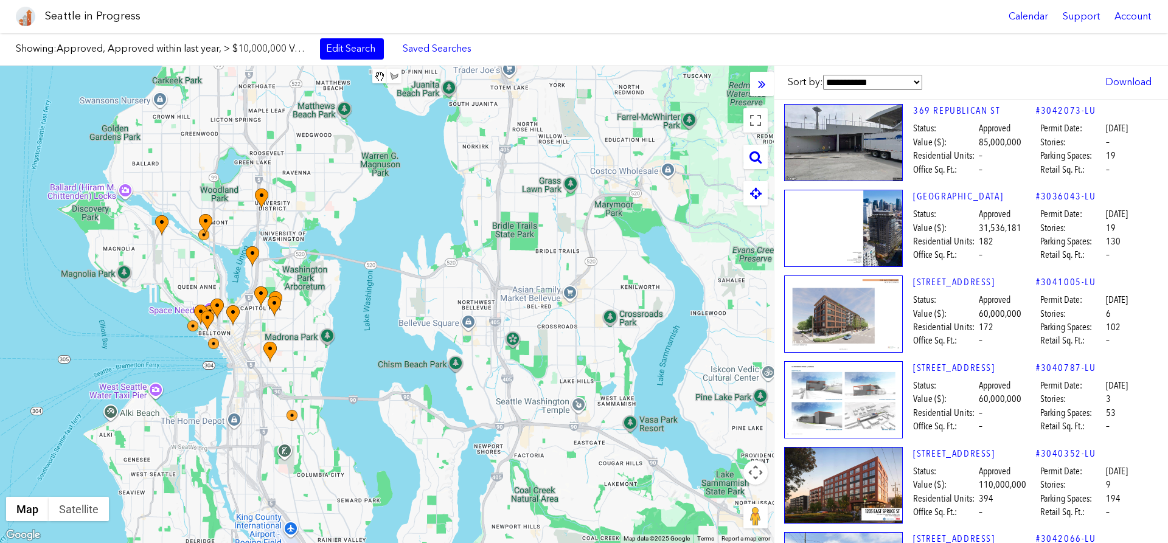
drag, startPoint x: 512, startPoint y: 322, endPoint x: 433, endPoint y: 311, distance: 79.9
click at [433, 311] on div "To navigate, press the arrow keys." at bounding box center [387, 305] width 774 height 478
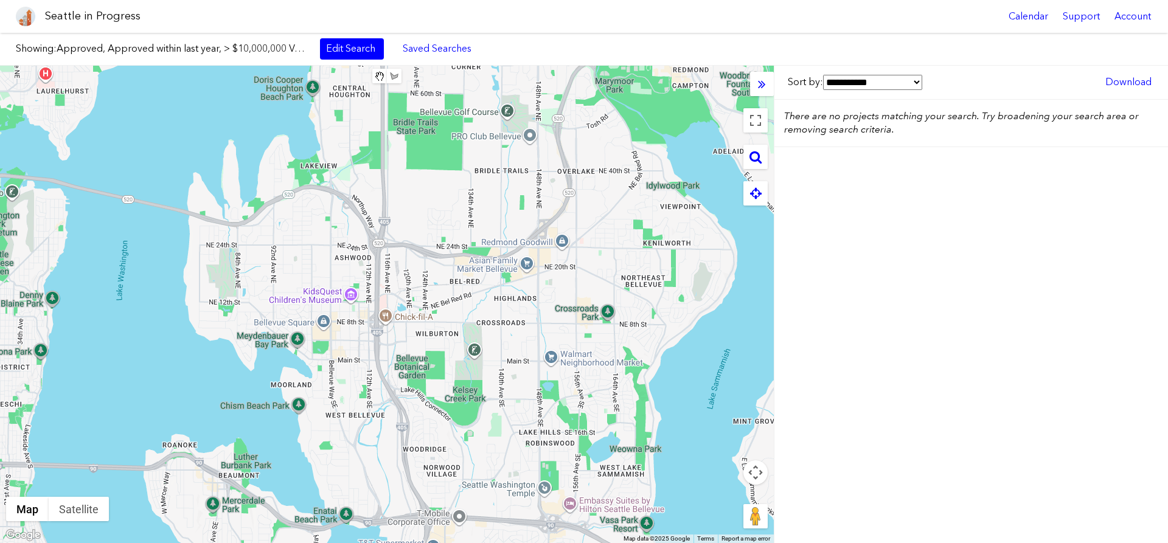
click at [410, 290] on div "To navigate, press the arrow keys." at bounding box center [387, 305] width 774 height 478
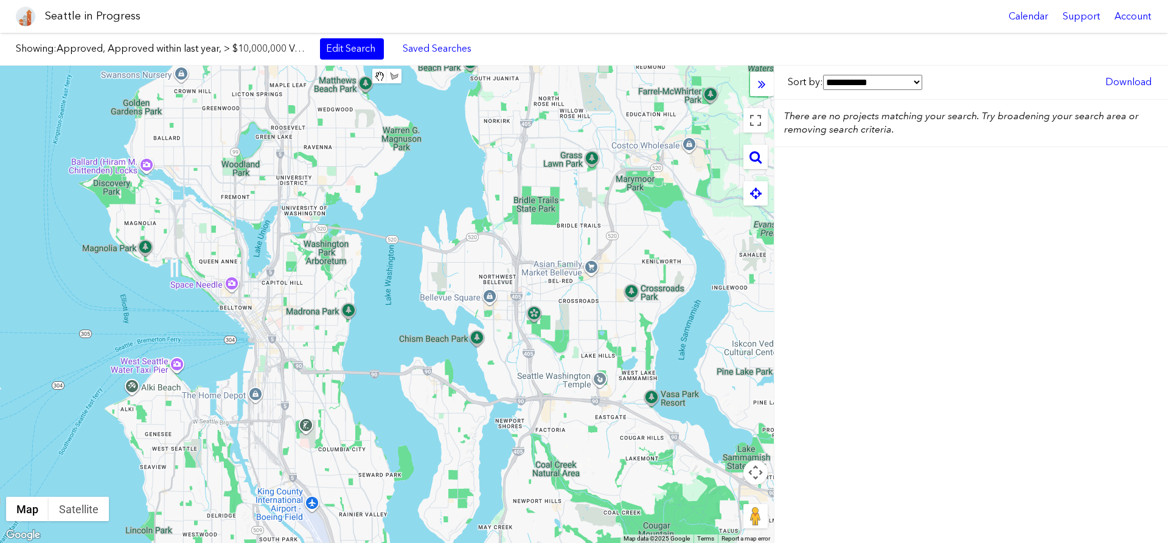
drag, startPoint x: 280, startPoint y: 315, endPoint x: 430, endPoint y: 300, distance: 150.5
click at [430, 300] on div "To navigate, press the arrow keys." at bounding box center [387, 305] width 774 height 478
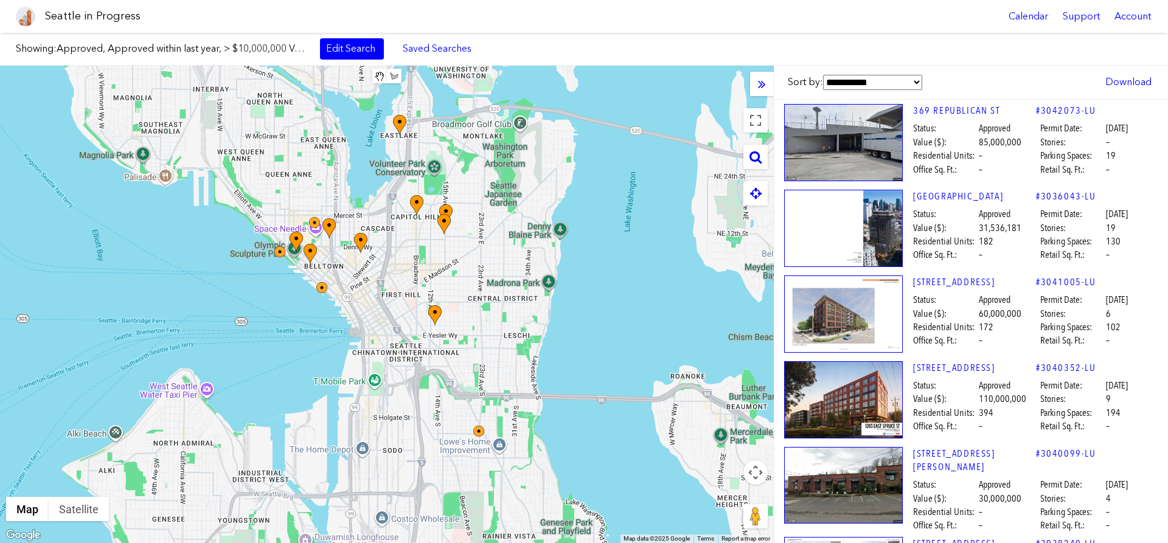
drag, startPoint x: 384, startPoint y: 241, endPoint x: 383, endPoint y: 311, distance: 70.0
click at [383, 311] on div "To navigate, press the arrow keys." at bounding box center [387, 305] width 774 height 478
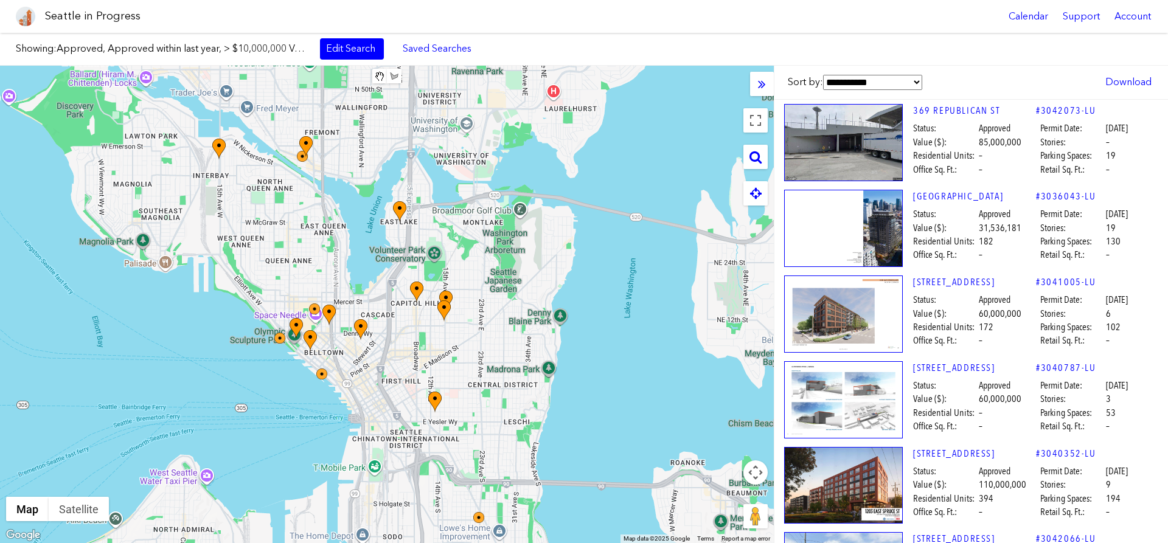
drag, startPoint x: 365, startPoint y: 208, endPoint x: 366, endPoint y: 276, distance: 67.6
click at [366, 276] on div "To navigate, press the arrow keys." at bounding box center [387, 305] width 774 height 478
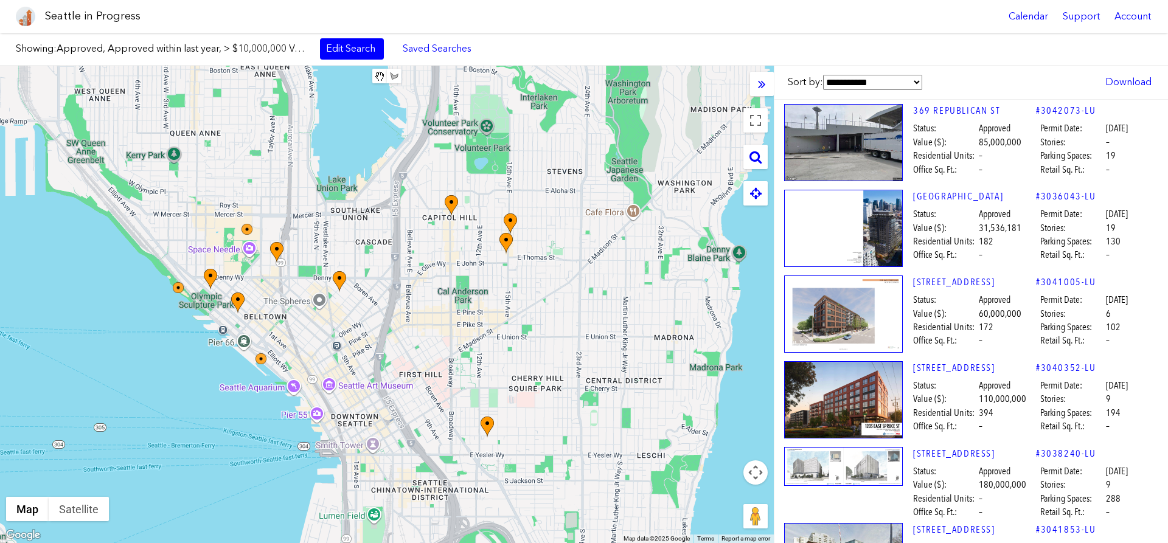
drag, startPoint x: 317, startPoint y: 330, endPoint x: 447, endPoint y: 250, distance: 152.8
click at [447, 250] on div "To navigate, press the arrow keys." at bounding box center [387, 305] width 774 height 478
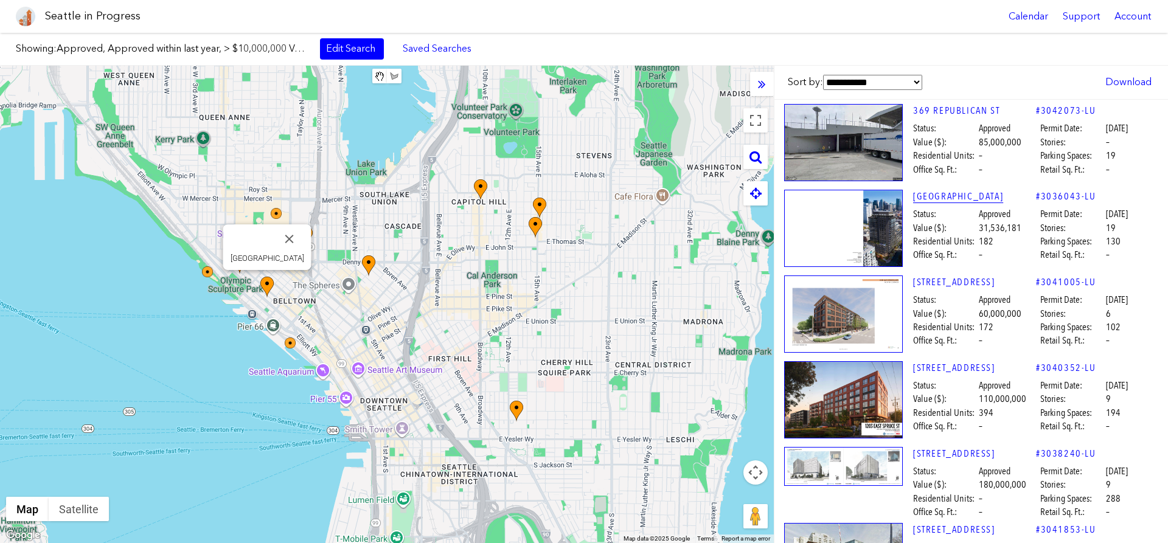
click at [961, 195] on link "[GEOGRAPHIC_DATA]" at bounding box center [974, 196] width 123 height 13
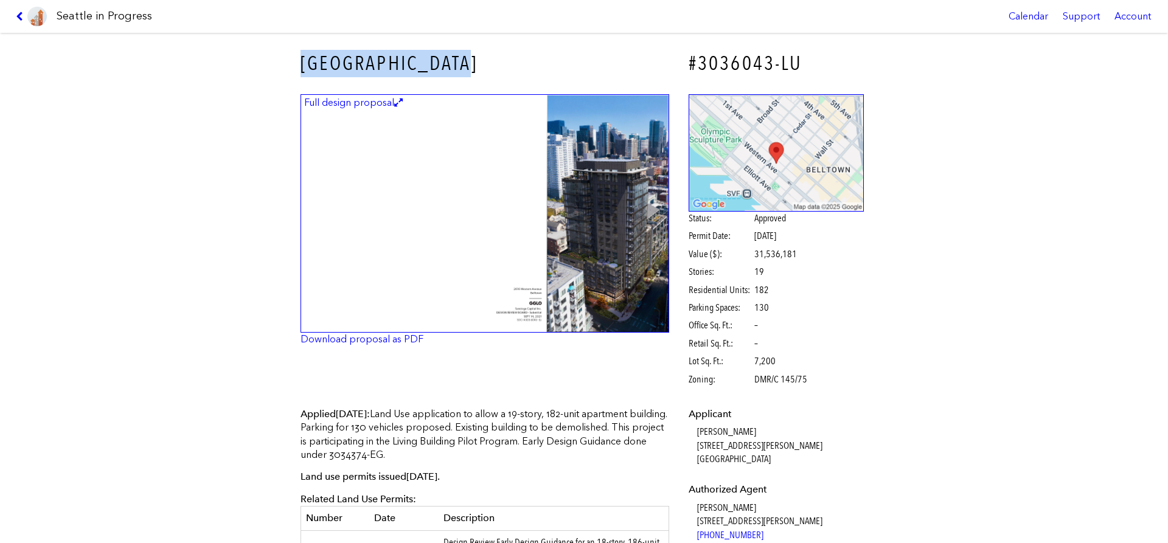
drag, startPoint x: 301, startPoint y: 61, endPoint x: 470, endPoint y: 49, distance: 169.6
click at [470, 49] on div "[GEOGRAPHIC_DATA]" at bounding box center [485, 63] width 386 height 44
drag, startPoint x: 302, startPoint y: 60, endPoint x: 456, endPoint y: 60, distance: 154.6
click at [456, 60] on h3 "[GEOGRAPHIC_DATA]" at bounding box center [485, 63] width 369 height 27
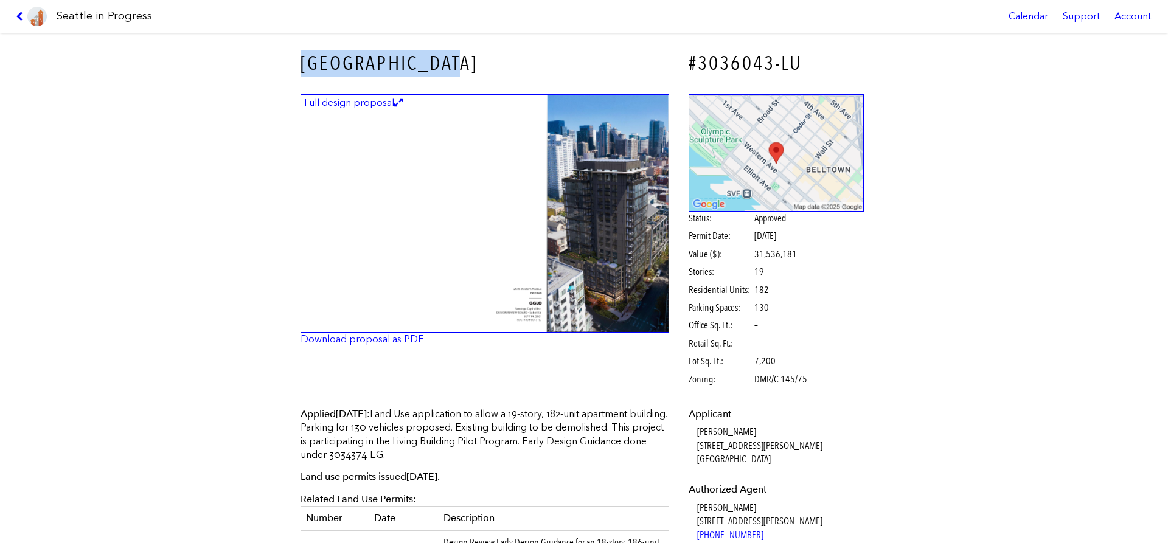
click at [456, 60] on h3 "[GEOGRAPHIC_DATA]" at bounding box center [485, 63] width 369 height 27
click at [532, 239] on img at bounding box center [485, 213] width 369 height 239
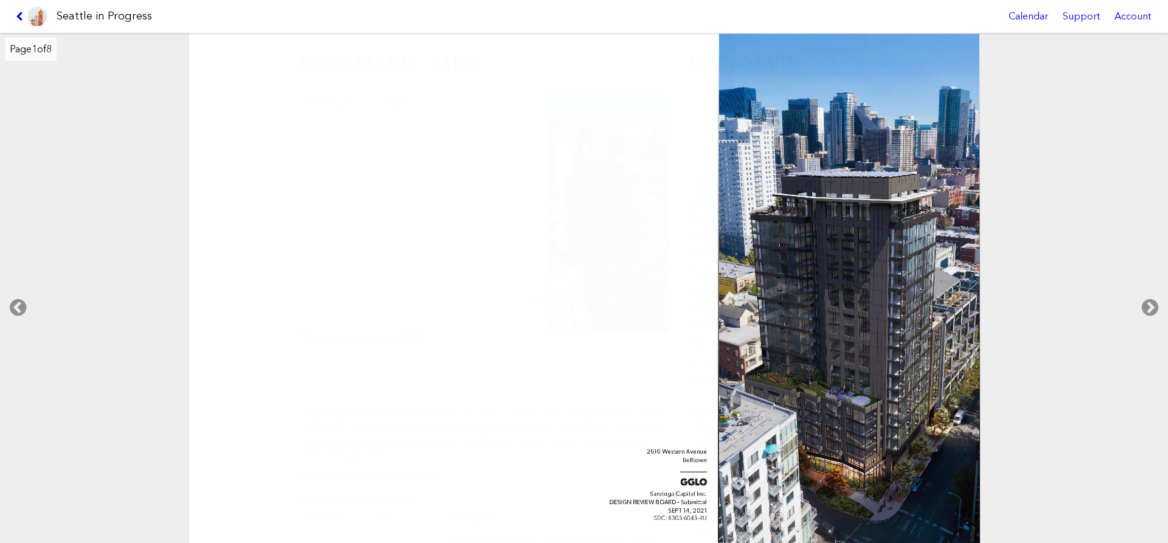
click at [13, 16] on link at bounding box center [31, 16] width 41 height 33
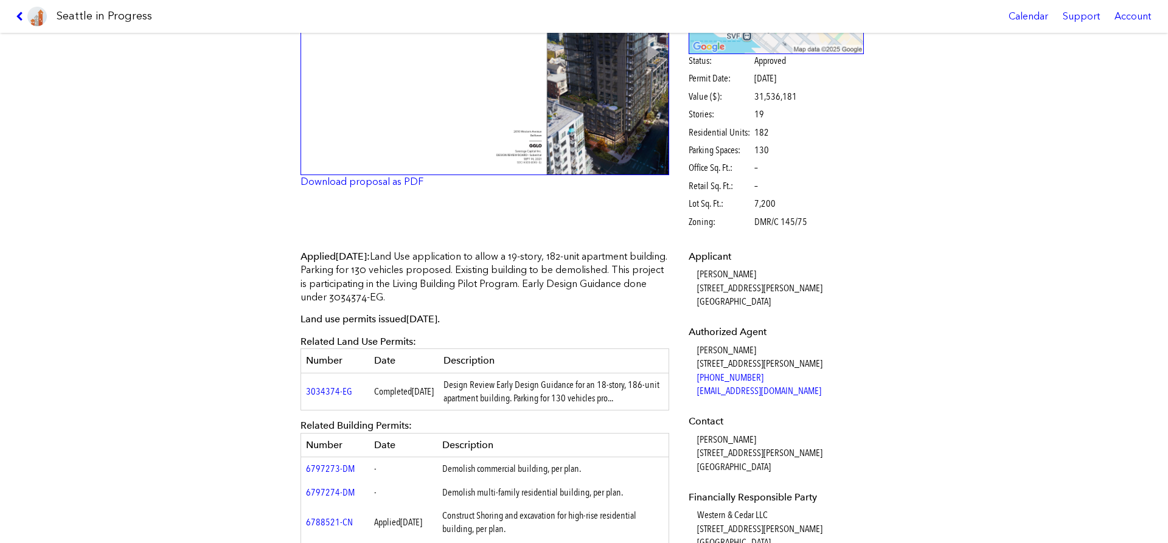
scroll to position [277, 0]
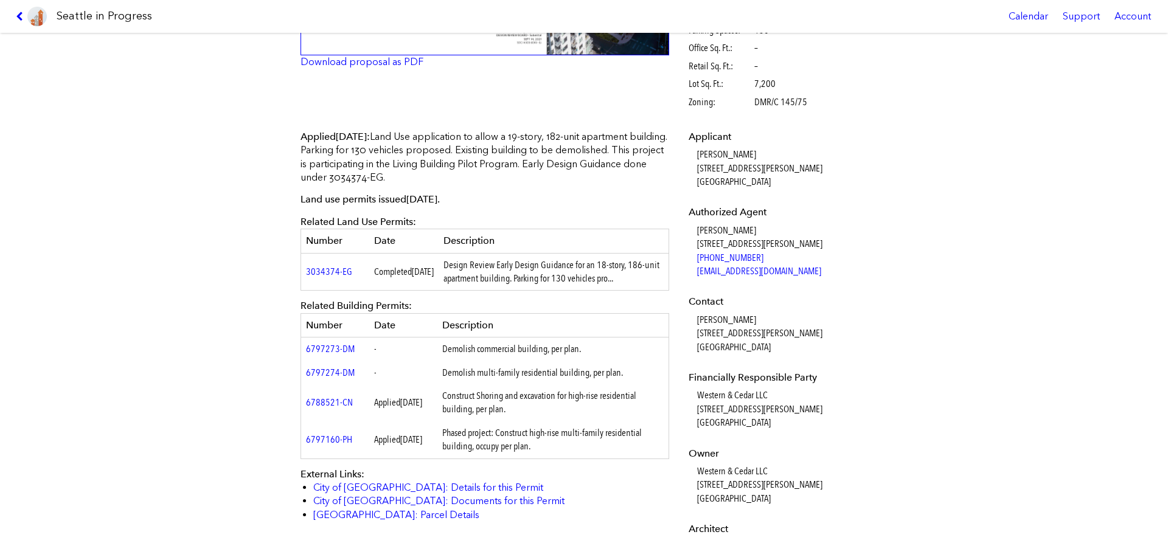
drag, startPoint x: 689, startPoint y: 308, endPoint x: 792, endPoint y: 354, distance: 113.3
click at [792, 354] on dl "Applicant [PERSON_NAME] [STREET_ADDRESS][PERSON_NAME] Authorized Agent [PERSON_…" at bounding box center [777, 342] width 176 height 424
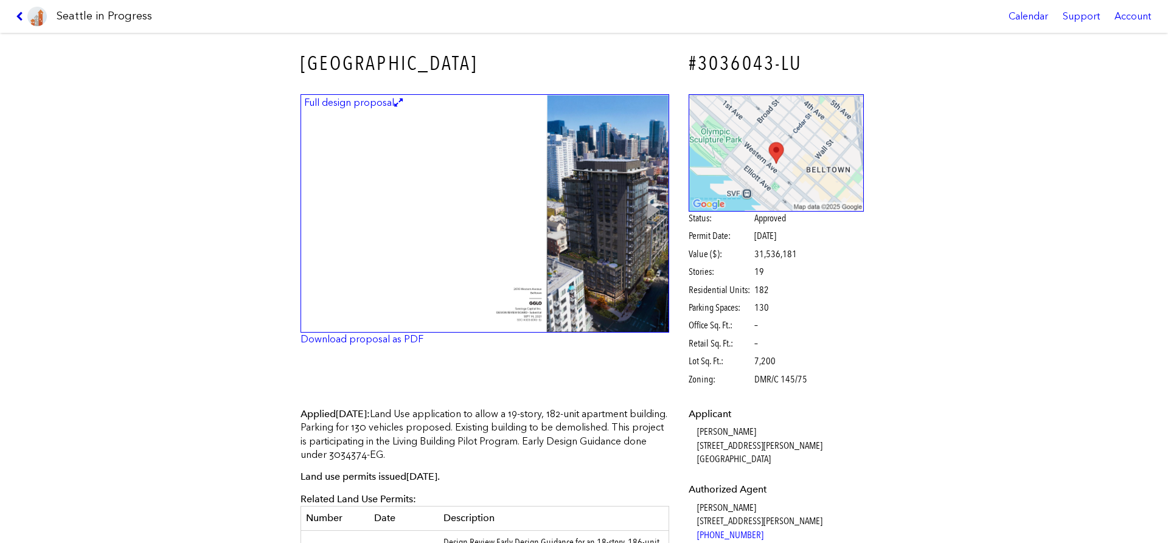
click at [18, 13] on icon at bounding box center [22, 17] width 12 height 10
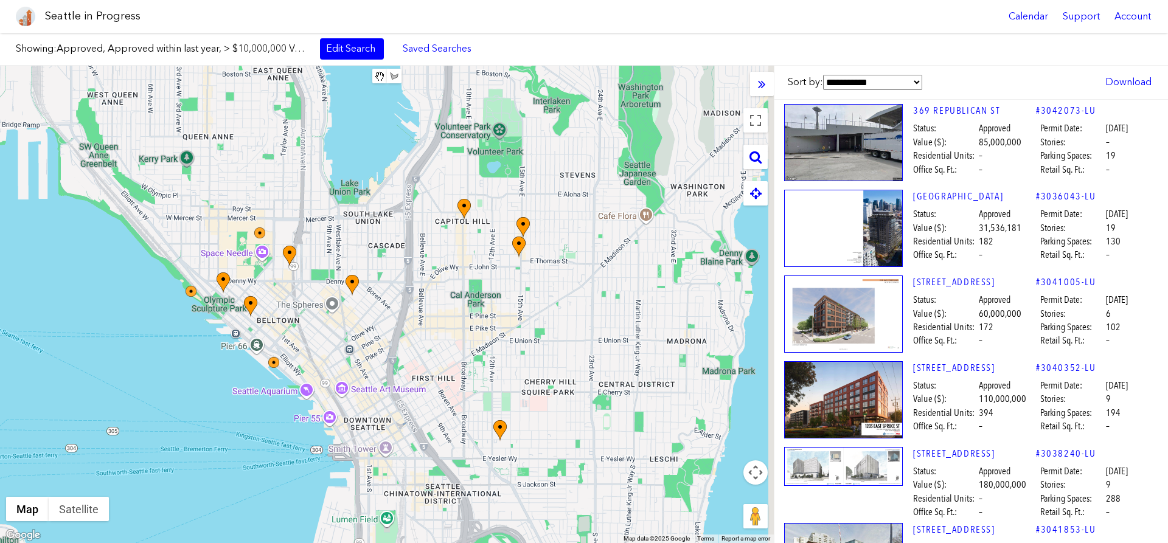
drag, startPoint x: 427, startPoint y: 281, endPoint x: 391, endPoint y: 346, distance: 74.4
click at [391, 346] on div "To navigate, press the arrow keys." at bounding box center [387, 305] width 774 height 478
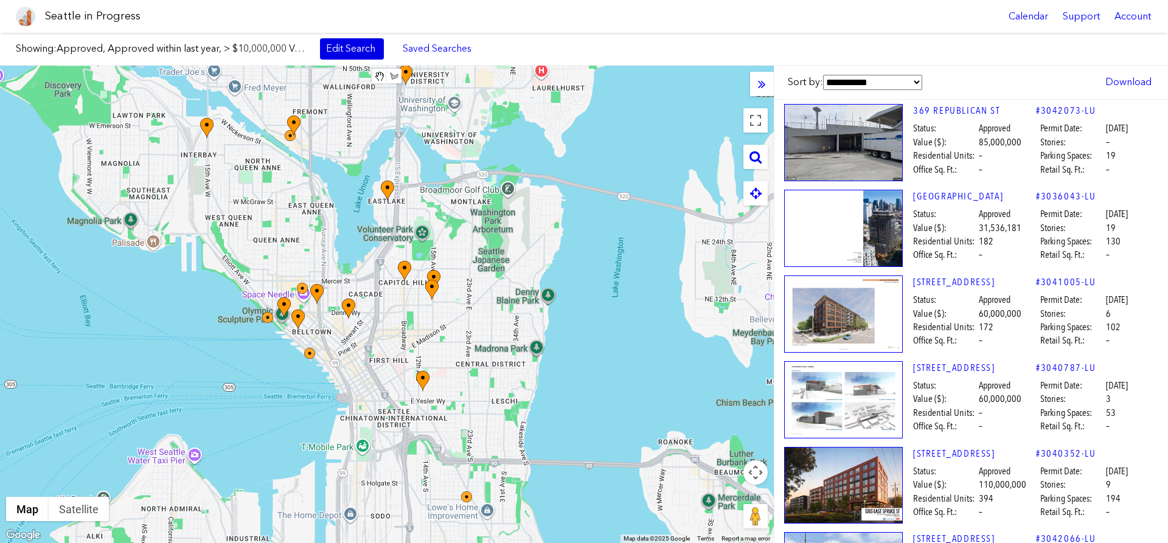
click at [340, 58] on link "Edit Search" at bounding box center [352, 48] width 64 height 21
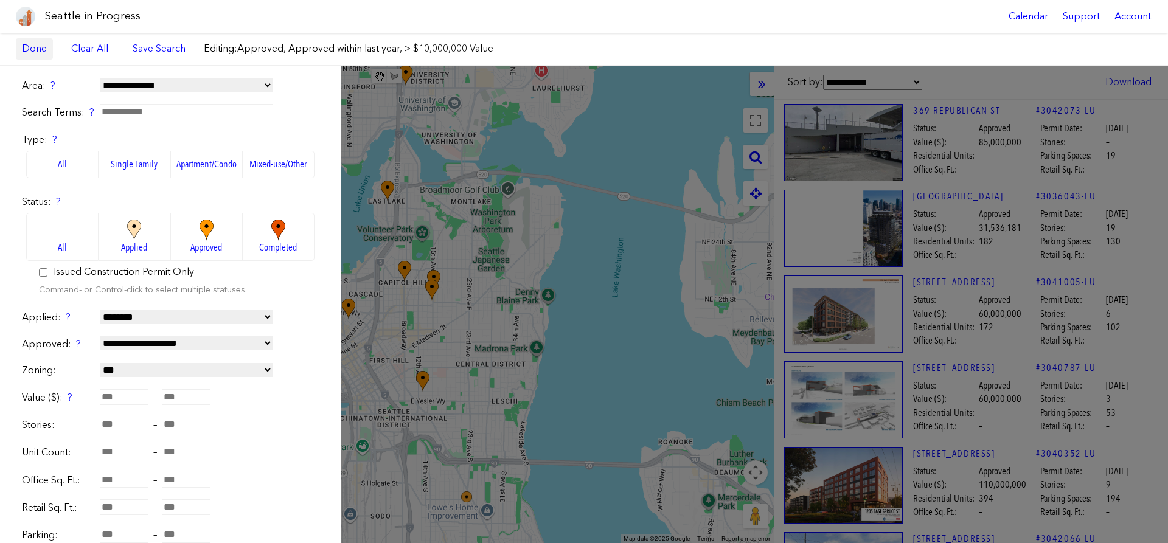
click at [19, 50] on link "Done" at bounding box center [34, 48] width 37 height 21
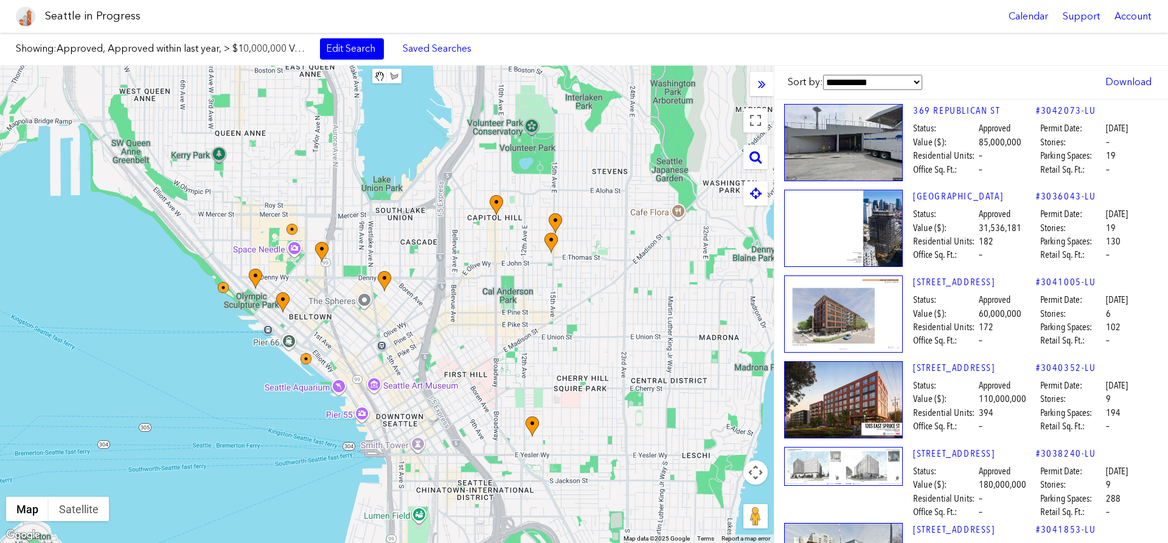
drag, startPoint x: 345, startPoint y: 321, endPoint x: 464, endPoint y: 307, distance: 119.5
click at [462, 307] on div "To navigate, press the arrow keys." at bounding box center [387, 305] width 774 height 478
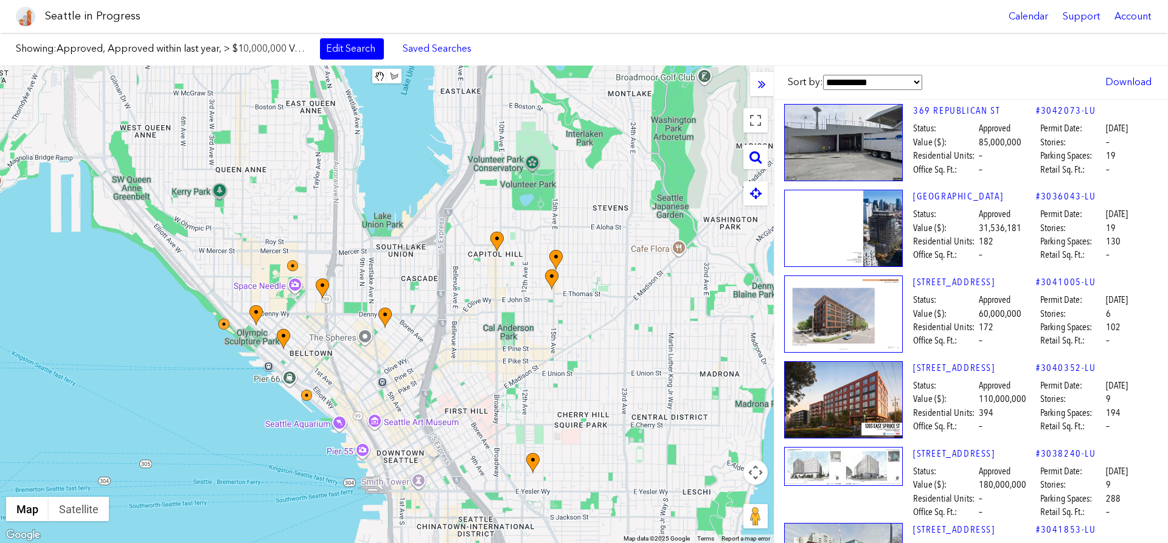
drag, startPoint x: 504, startPoint y: 292, endPoint x: 504, endPoint y: 332, distance: 39.6
click at [504, 332] on div "To navigate, press the arrow keys." at bounding box center [387, 305] width 774 height 478
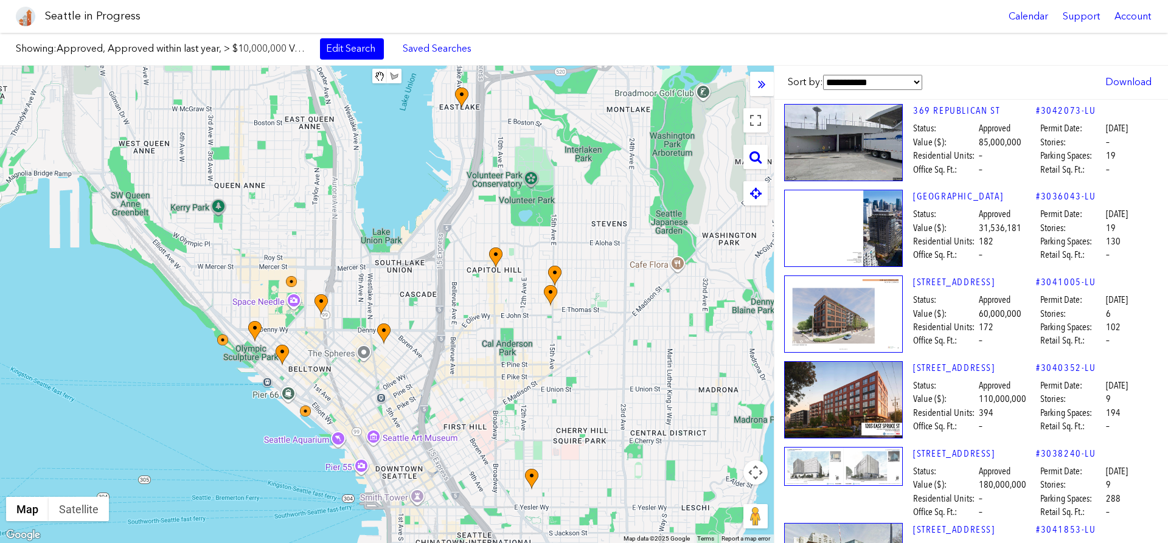
drag, startPoint x: 605, startPoint y: 295, endPoint x: 600, endPoint y: 335, distance: 39.9
click at [600, 335] on div "To navigate, press the arrow keys." at bounding box center [387, 305] width 774 height 478
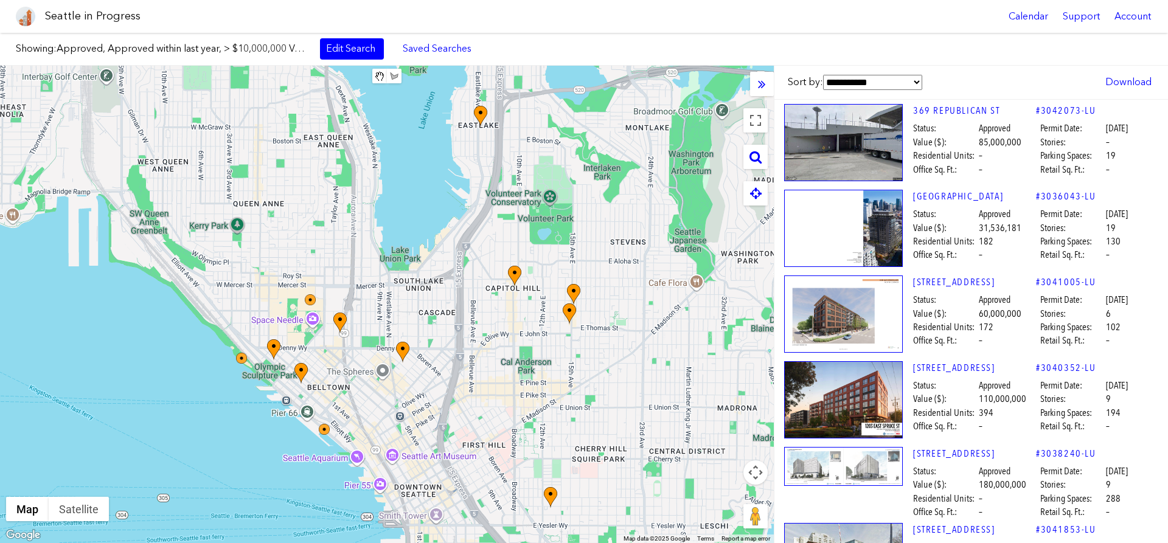
drag, startPoint x: 591, startPoint y: 217, endPoint x: 617, endPoint y: 212, distance: 26.5
click at [617, 212] on div "To navigate, press the arrow keys." at bounding box center [387, 305] width 774 height 478
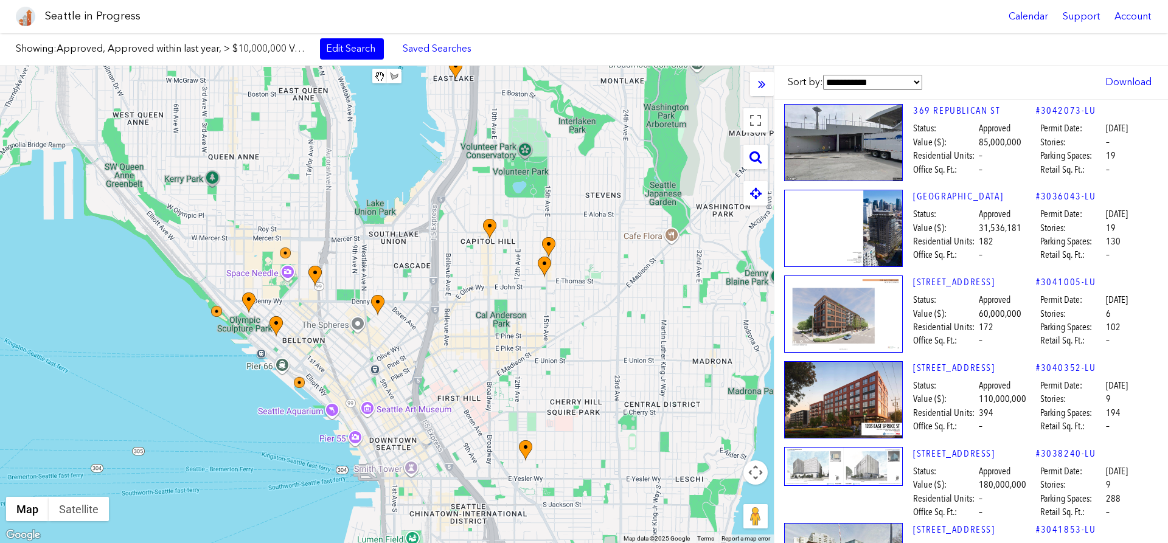
drag, startPoint x: 608, startPoint y: 386, endPoint x: 583, endPoint y: 337, distance: 55.8
click at [583, 337] on div "To navigate, press the arrow keys." at bounding box center [387, 305] width 774 height 478
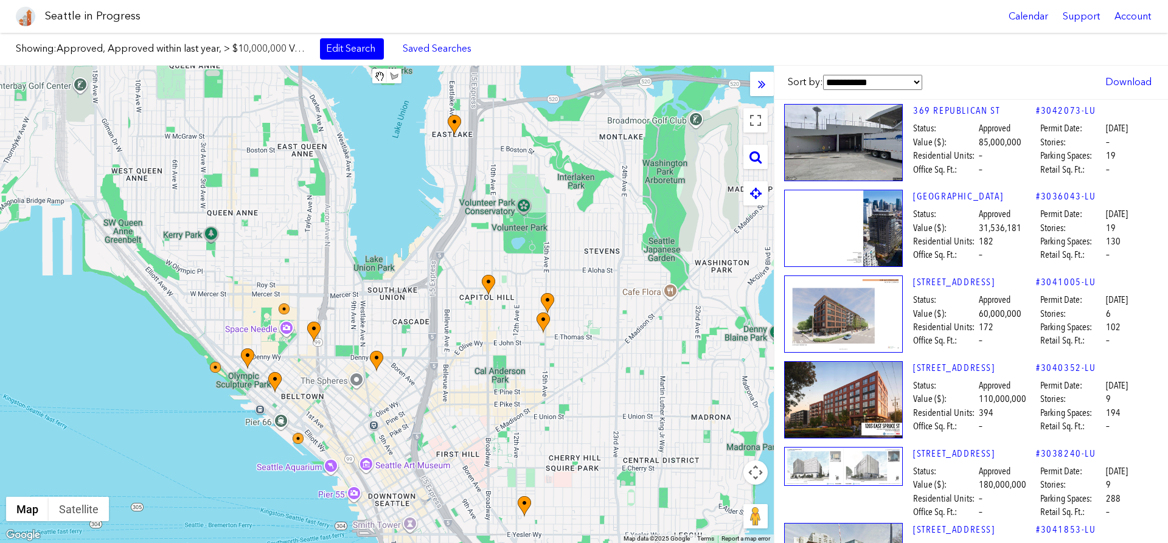
drag, startPoint x: 476, startPoint y: 313, endPoint x: 479, endPoint y: 375, distance: 62.1
click at [479, 375] on div "To navigate, press the arrow keys." at bounding box center [387, 305] width 774 height 478
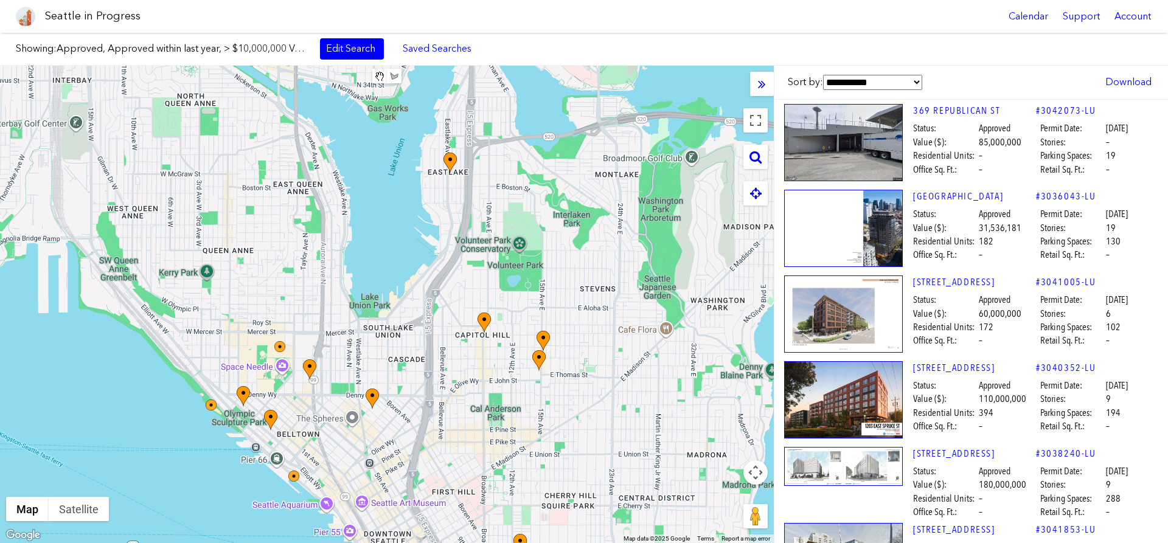
drag, startPoint x: 532, startPoint y: 185, endPoint x: 526, endPoint y: 213, distance: 28.5
click at [526, 213] on div "To navigate, press the arrow keys." at bounding box center [387, 305] width 774 height 478
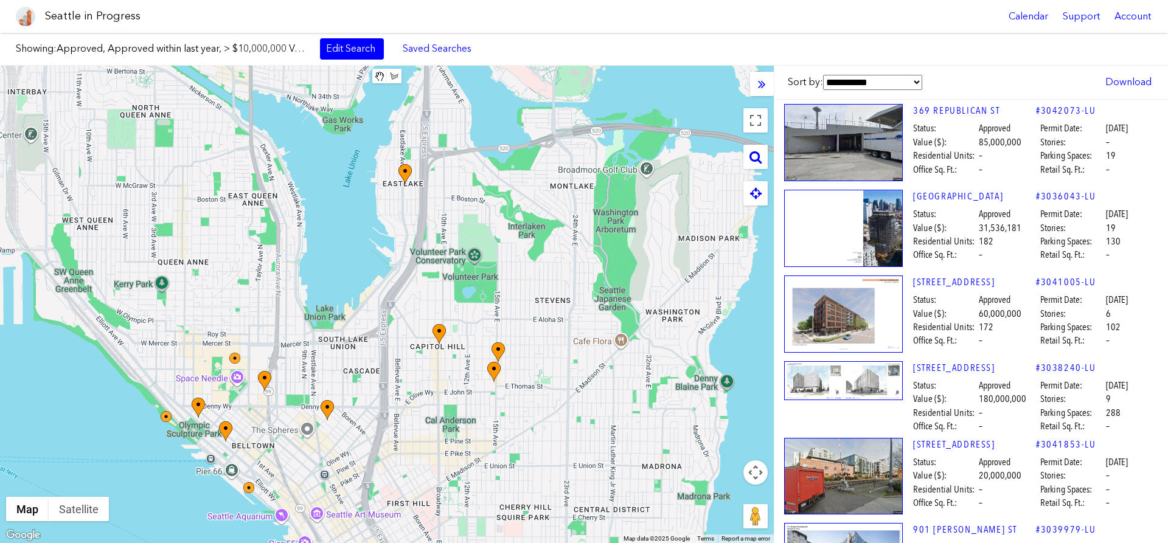
drag, startPoint x: 588, startPoint y: 227, endPoint x: 544, endPoint y: 231, distance: 44.6
click at [544, 231] on div "To navigate, press the arrow keys." at bounding box center [387, 305] width 774 height 478
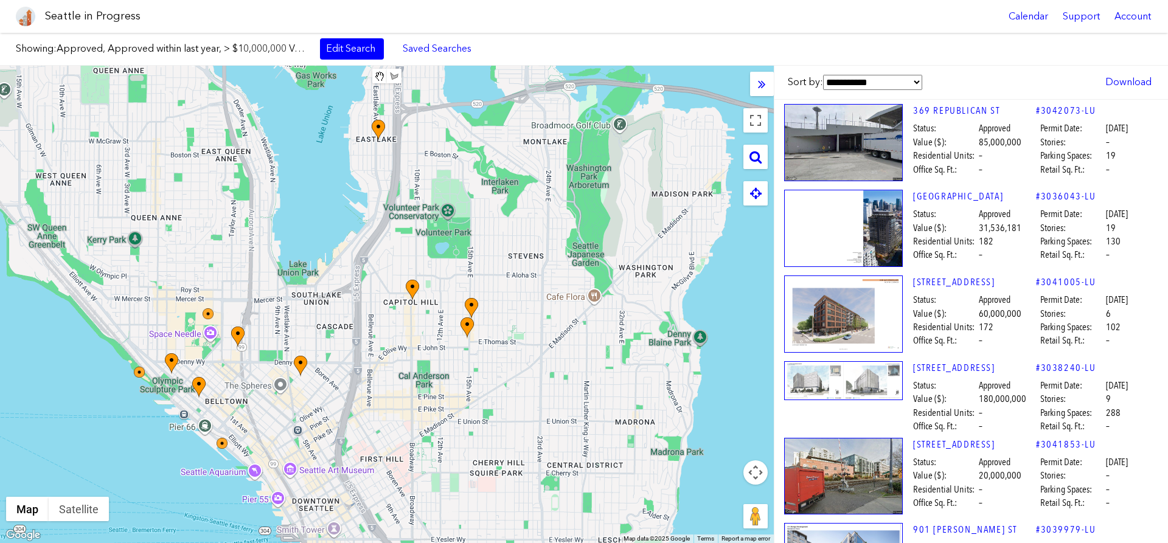
drag, startPoint x: 531, startPoint y: 416, endPoint x: 502, endPoint y: 371, distance: 52.8
click at [502, 371] on div "To navigate, press the arrow keys." at bounding box center [387, 305] width 774 height 478
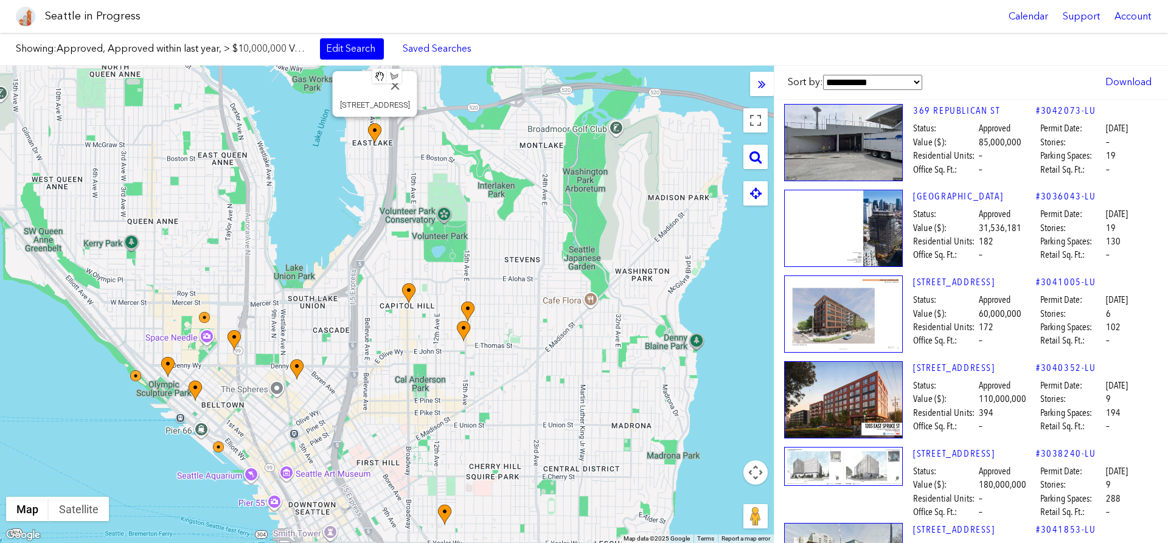
click at [374, 135] on img at bounding box center [374, 134] width 13 height 21
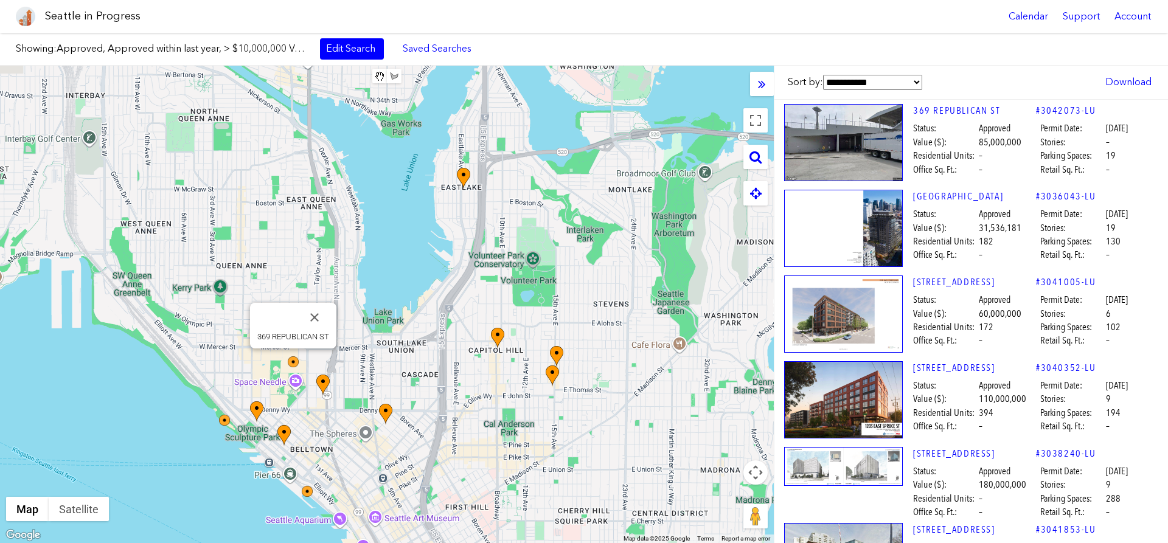
drag, startPoint x: 484, startPoint y: 236, endPoint x: 543, endPoint y: 277, distance: 71.7
click at [571, 281] on div "To navigate, press the arrow keys. 369 REPUBLICAN ST" at bounding box center [387, 305] width 774 height 478
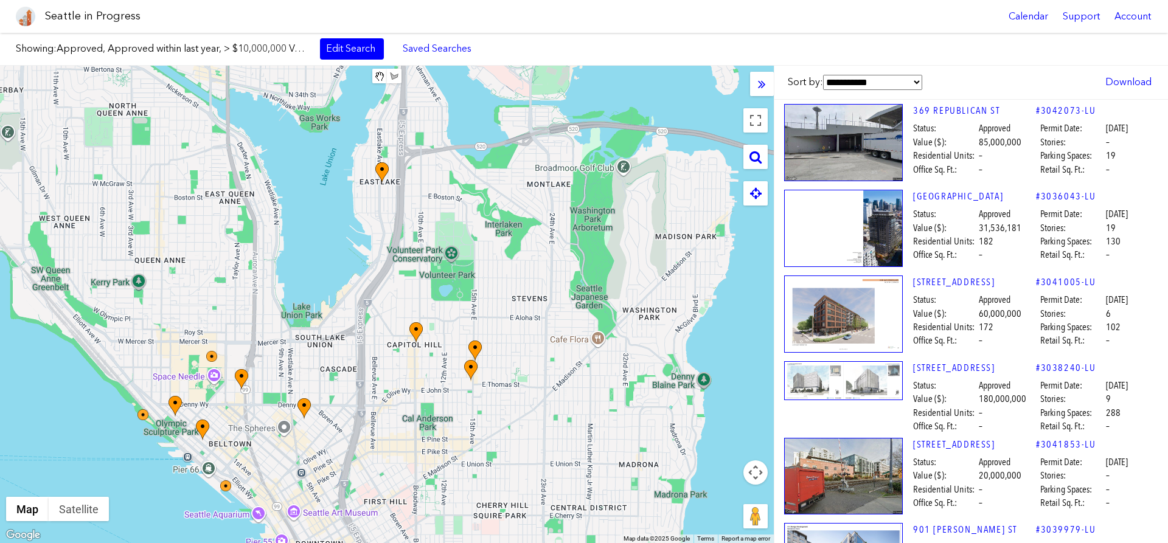
drag, startPoint x: 615, startPoint y: 285, endPoint x: 533, endPoint y: 281, distance: 82.3
click at [533, 281] on div "To navigate, press the arrow keys." at bounding box center [387, 305] width 774 height 478
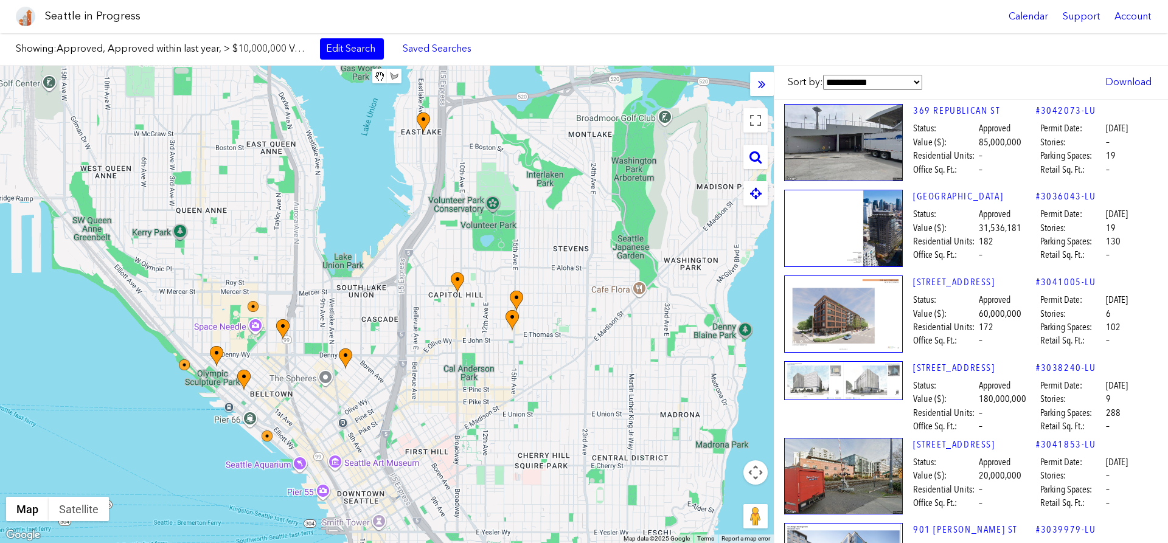
drag, startPoint x: 528, startPoint y: 248, endPoint x: 543, endPoint y: 216, distance: 35.1
click at [543, 216] on div "To navigate, press the arrow keys." at bounding box center [387, 305] width 774 height 478
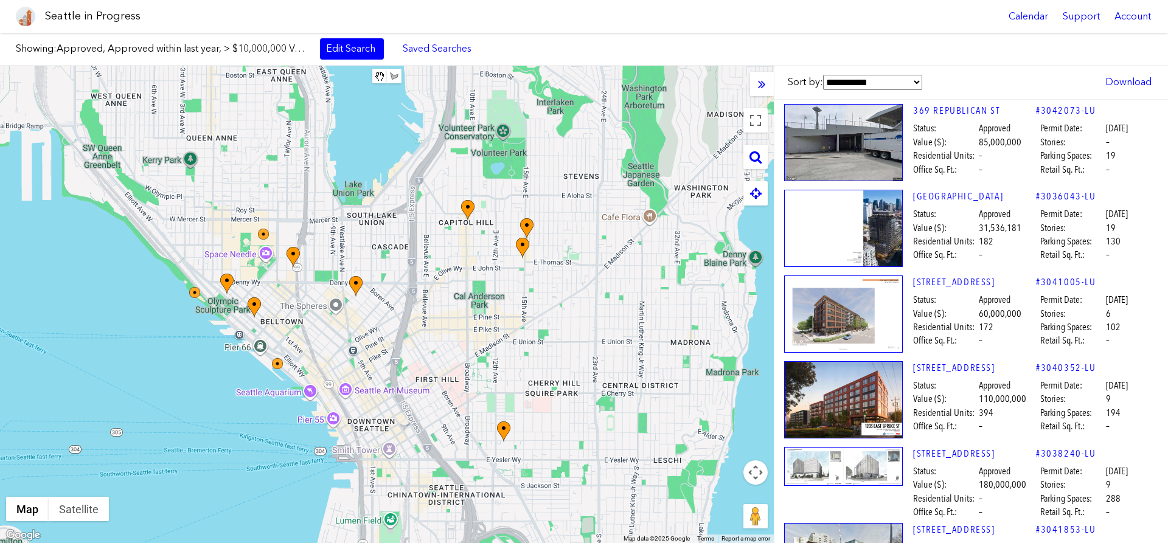
drag, startPoint x: 620, startPoint y: 387, endPoint x: 669, endPoint y: 378, distance: 49.5
click at [585, 355] on div "To navigate, press the arrow keys." at bounding box center [387, 305] width 774 height 478
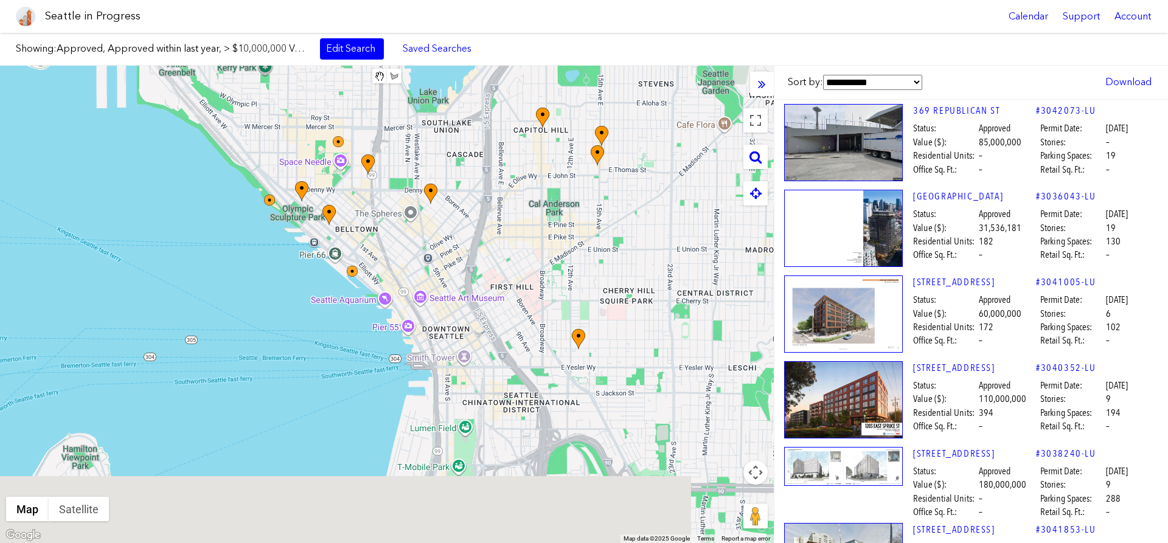
drag, startPoint x: 417, startPoint y: 316, endPoint x: 538, endPoint y: 245, distance: 139.6
click at [538, 245] on div "To navigate, press the arrow keys." at bounding box center [387, 305] width 774 height 478
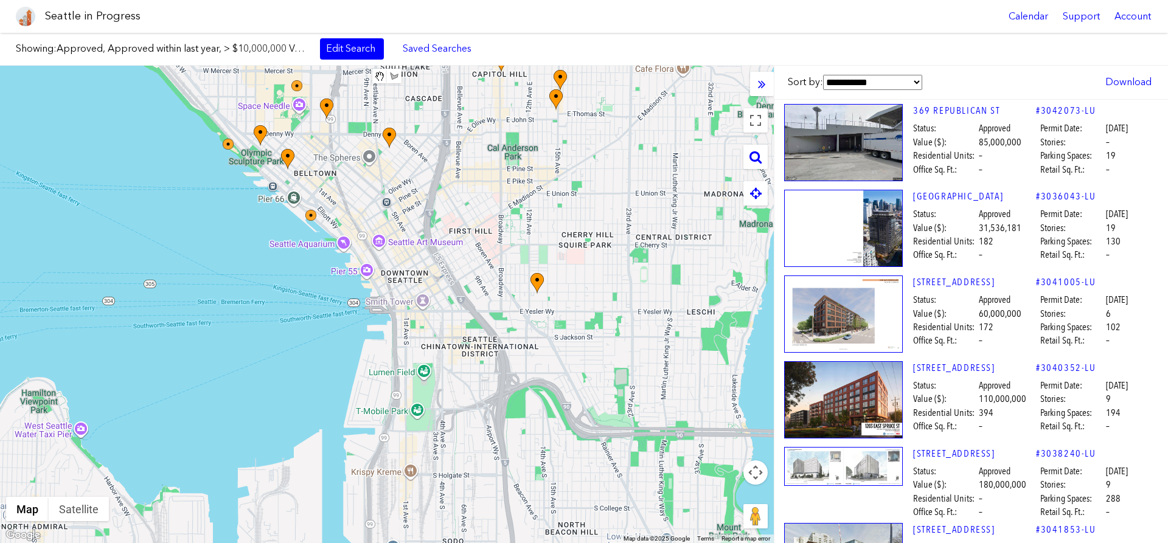
drag, startPoint x: 615, startPoint y: 346, endPoint x: 501, endPoint y: 207, distance: 179.4
click at [501, 207] on div "To navigate, press the arrow keys." at bounding box center [387, 305] width 774 height 478
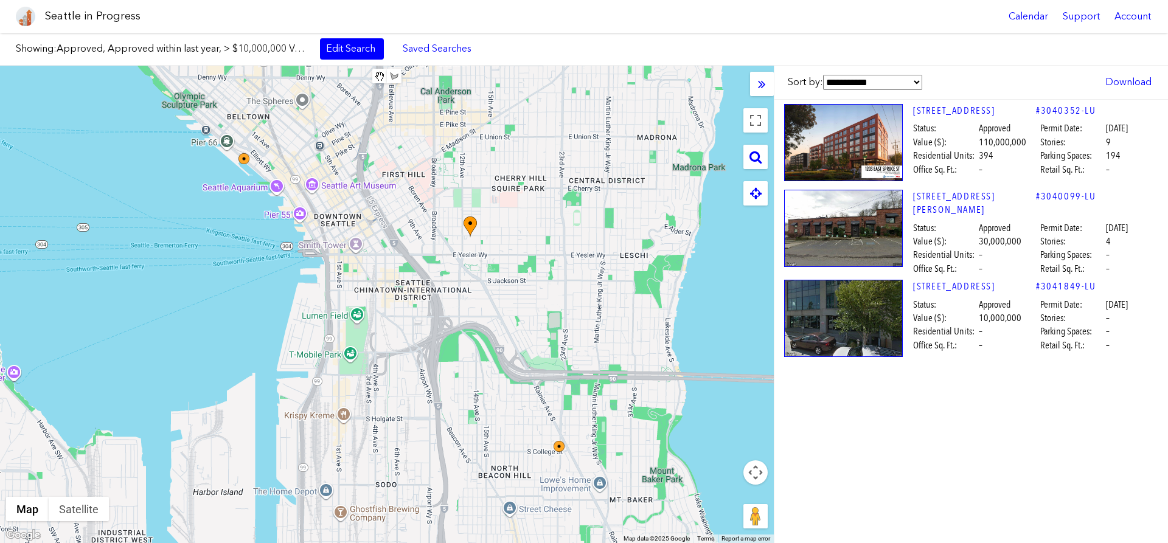
drag, startPoint x: 432, startPoint y: 263, endPoint x: 458, endPoint y: 283, distance: 32.5
click at [475, 350] on div "To navigate, press the arrow keys." at bounding box center [387, 305] width 774 height 478
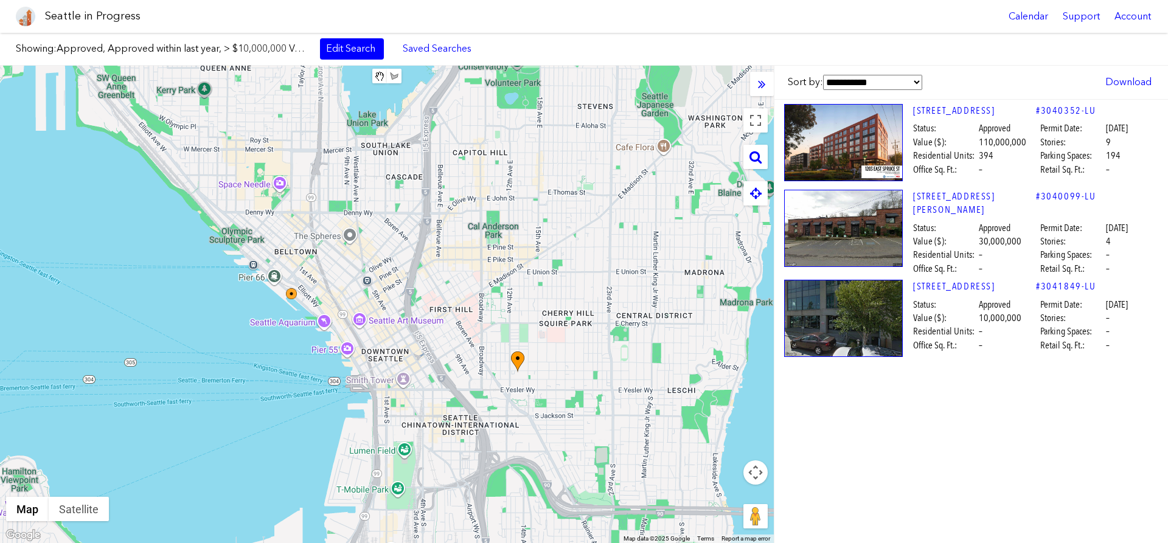
drag, startPoint x: 428, startPoint y: 187, endPoint x: 426, endPoint y: 256, distance: 69.4
click at [426, 256] on div "To navigate, press the arrow keys." at bounding box center [387, 305] width 774 height 478
